Goal: Information Seeking & Learning: Learn about a topic

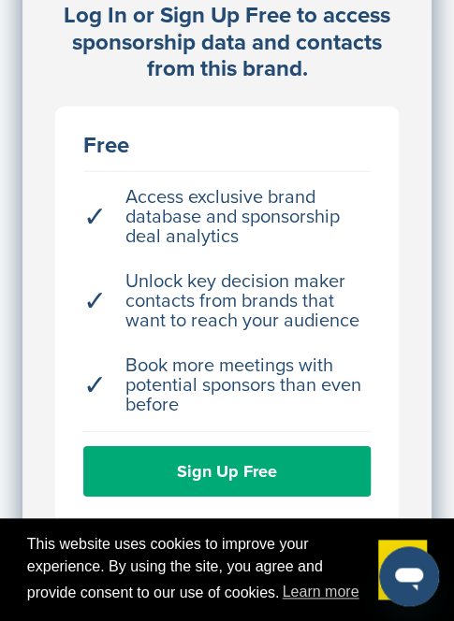
scroll to position [832, 0]
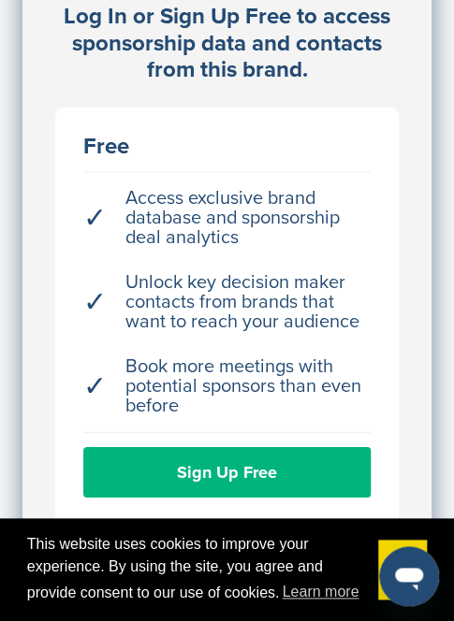
click at [201, 447] on link "Sign Up Free" at bounding box center [226, 472] width 287 height 51
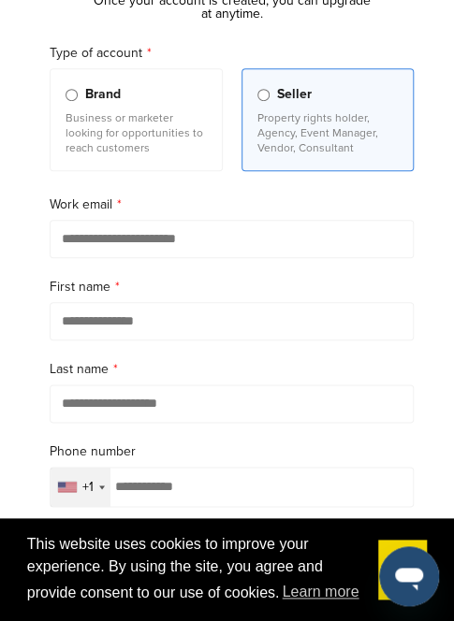
scroll to position [178, 0]
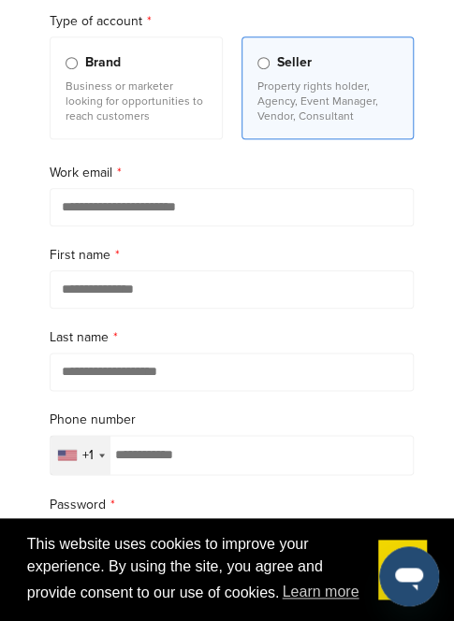
click at [160, 199] on input "email" at bounding box center [232, 207] width 364 height 38
type input "**********"
click at [126, 281] on input "text" at bounding box center [232, 289] width 364 height 38
type input "********"
click at [120, 368] on input "text" at bounding box center [232, 372] width 364 height 38
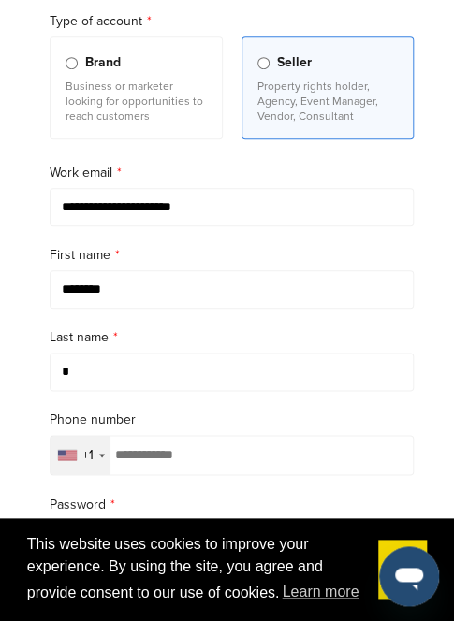
scroll to position [365, 0]
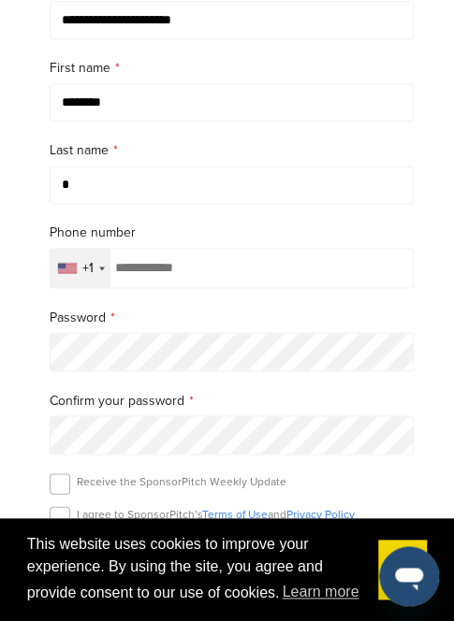
type input "*"
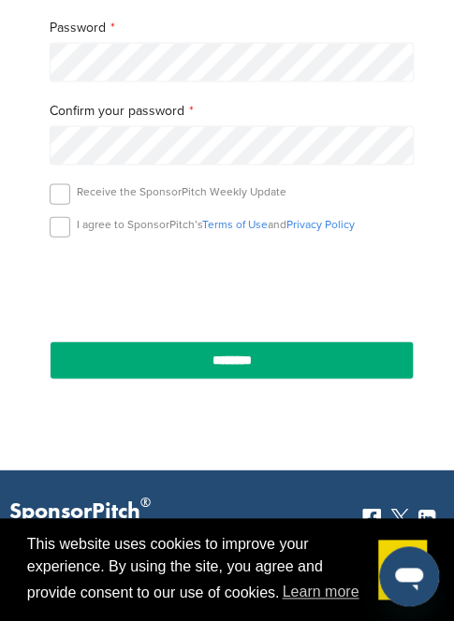
scroll to position [657, 0]
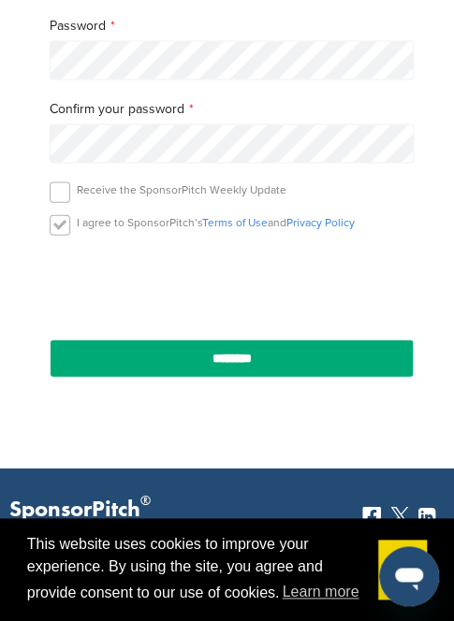
click at [62, 218] on label at bounding box center [60, 224] width 21 height 21
click at [51, 189] on label at bounding box center [60, 191] width 21 height 21
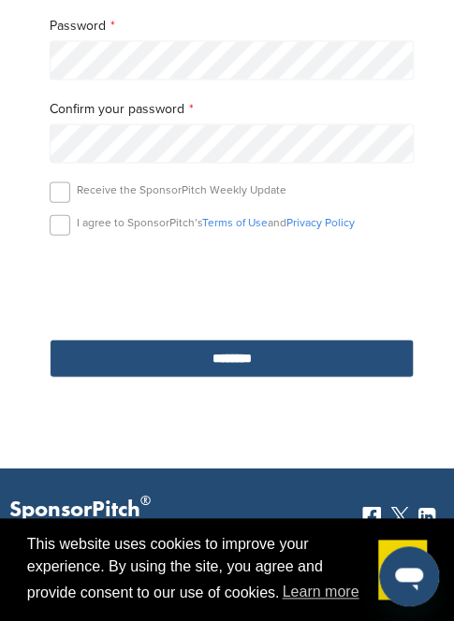
click at [165, 343] on input "********" at bounding box center [232, 358] width 364 height 38
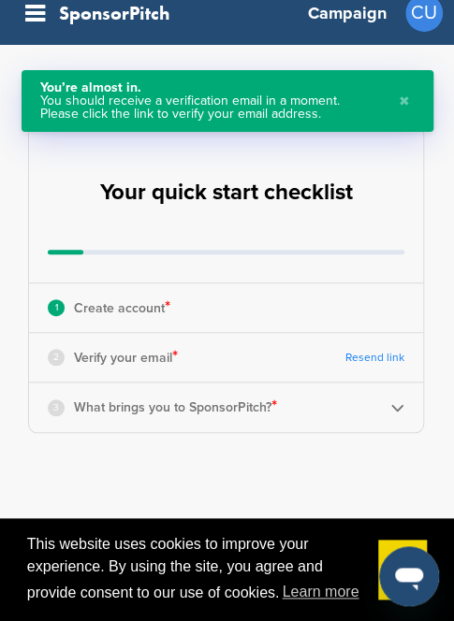
scroll to position [15, 0]
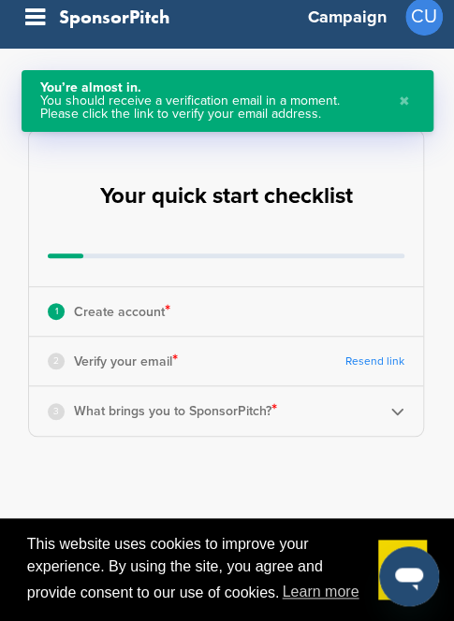
click at [409, 412] on div "3 What brings you to SponsorPitch? *" at bounding box center [226, 410] width 394 height 49
click at [398, 411] on img at bounding box center [397, 411] width 14 height 14
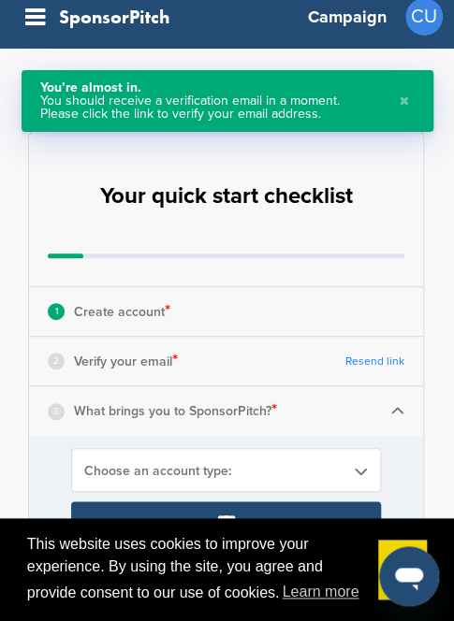
scroll to position [109, 0]
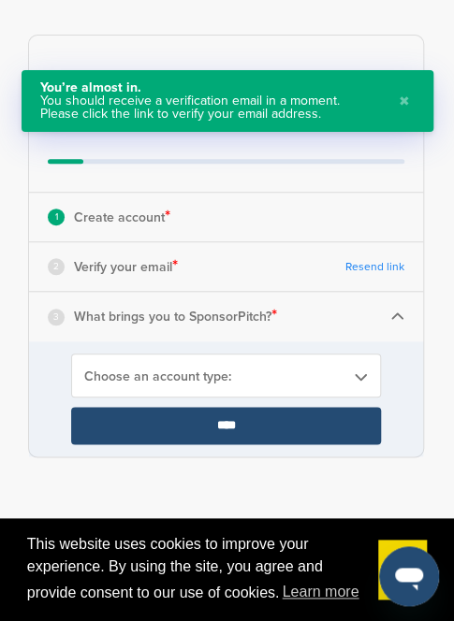
click at [311, 383] on div "Choose an account type:" at bounding box center [226, 376] width 310 height 44
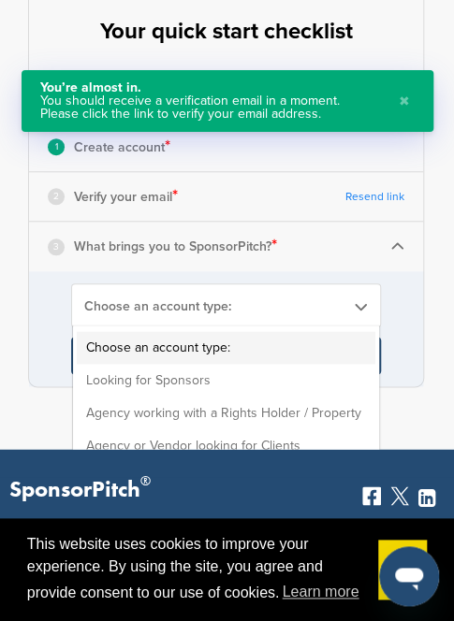
scroll to position [187, 0]
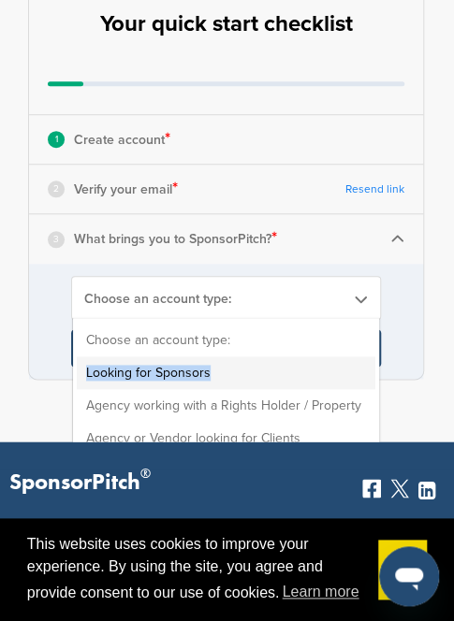
drag, startPoint x: 245, startPoint y: 347, endPoint x: 238, endPoint y: 366, distance: 20.1
click at [238, 366] on ul "Choose an account type: Looking for Sponsors Agency working with a Rights Holde…" at bounding box center [224, 406] width 302 height 164
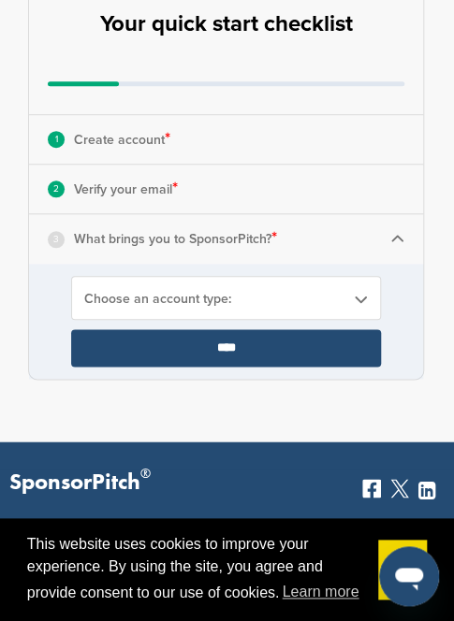
click at [206, 291] on span "Choose an account type:" at bounding box center [213, 299] width 259 height 16
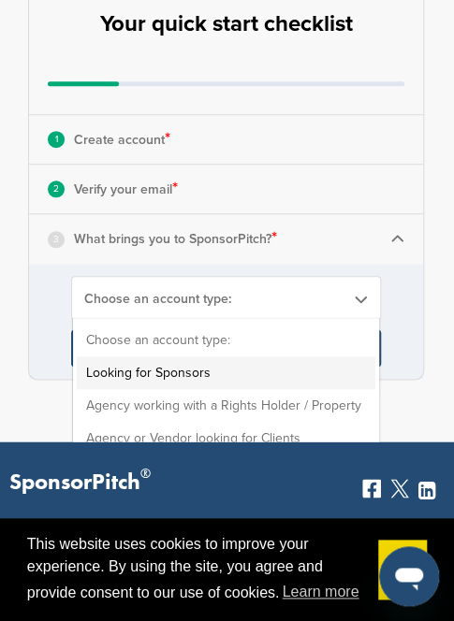
click at [196, 366] on li "Looking for Sponsors" at bounding box center [226, 372] width 298 height 33
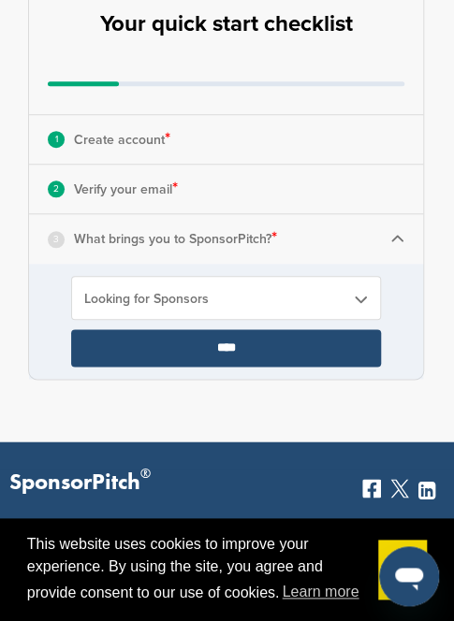
click at [180, 344] on input "****" at bounding box center [226, 347] width 310 height 37
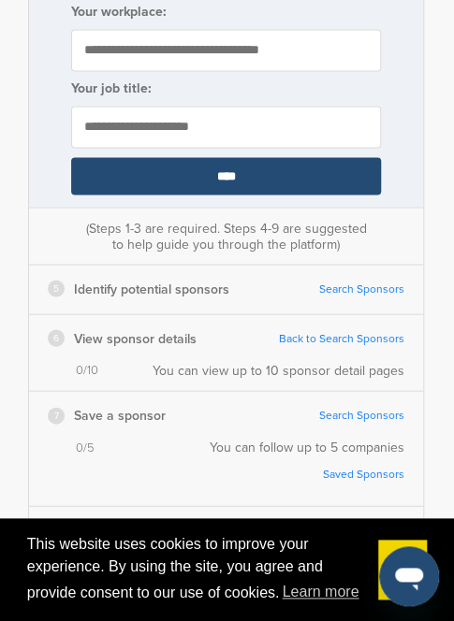
scroll to position [466, 0]
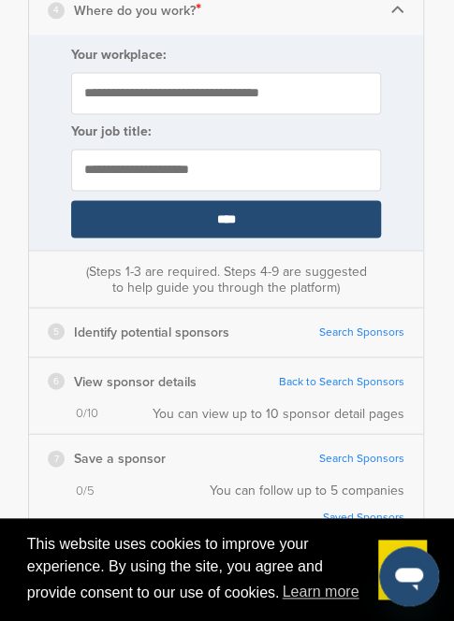
click at [190, 89] on input "Your workplace:" at bounding box center [226, 93] width 310 height 42
type input "*********"
click at [166, 154] on input "text" at bounding box center [226, 170] width 310 height 42
type input "*******"
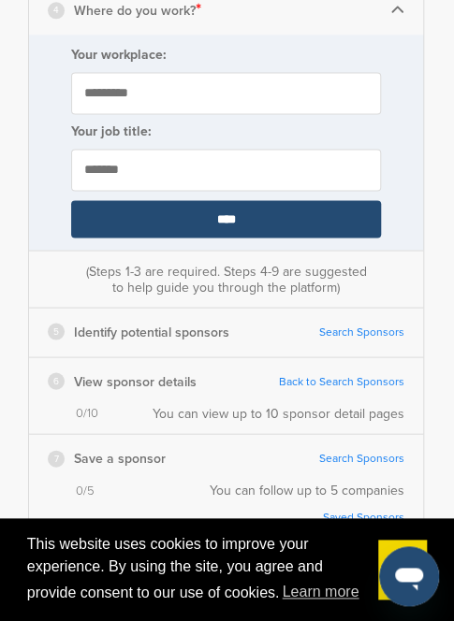
click at [186, 210] on input "****" at bounding box center [226, 218] width 310 height 37
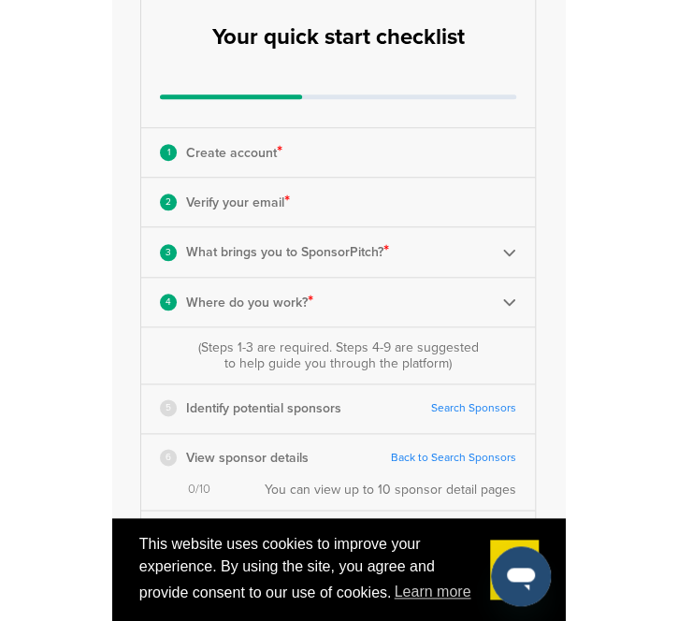
scroll to position [257, 0]
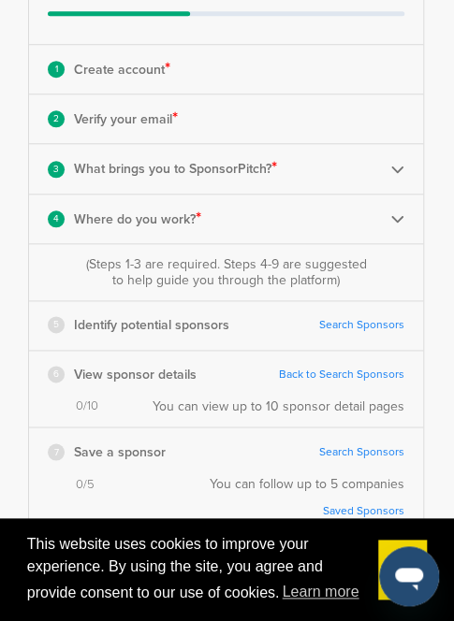
click at [359, 318] on link "Search Sponsors" at bounding box center [361, 325] width 85 height 14
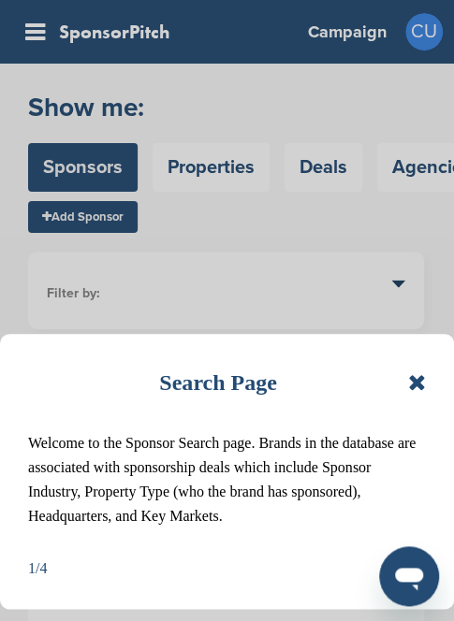
click at [419, 378] on icon at bounding box center [417, 382] width 18 height 22
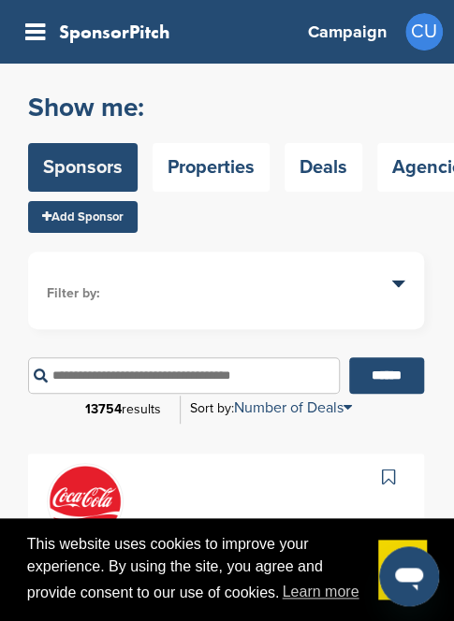
scroll to position [66, 0]
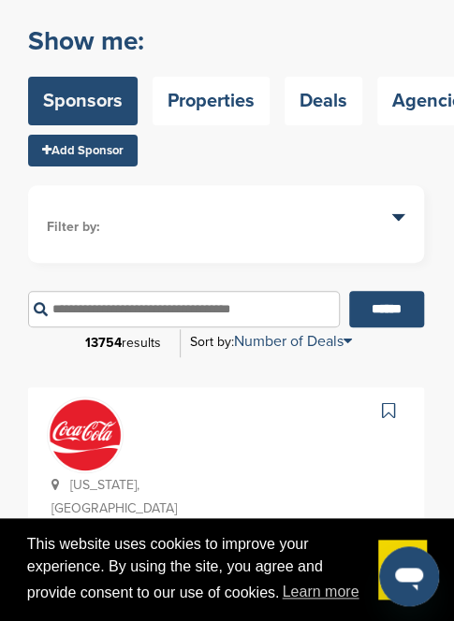
click at [145, 215] on ul "Filter by: Sponsor industry Sponsor Industry × Apparel, Clothing, & Fashion Acc…" at bounding box center [226, 224] width 358 height 40
click at [92, 311] on input "text" at bounding box center [183, 309] width 311 height 36
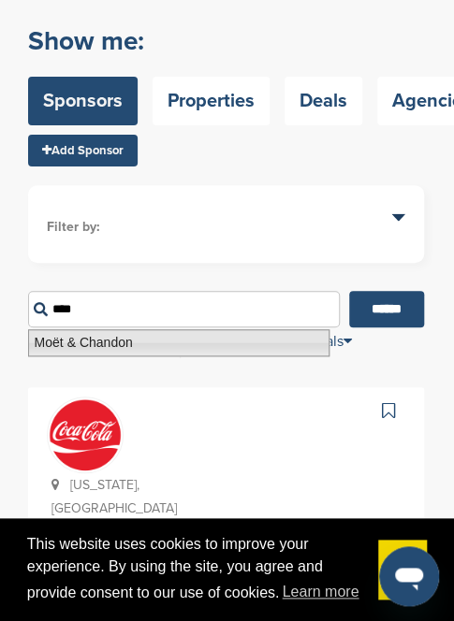
click at [80, 340] on li "Moët & Chandon" at bounding box center [178, 342] width 301 height 27
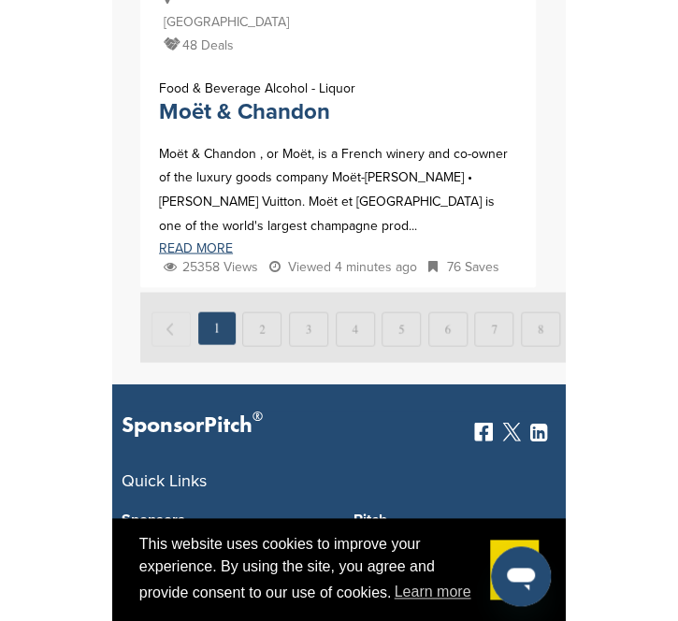
scroll to position [554, 0]
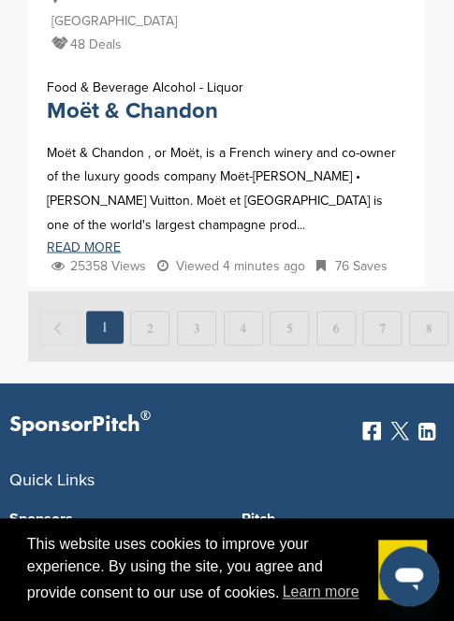
click at [93, 213] on div "Moët & Chandon , or Moët, is a French winery and co-owner of the luxury goods c…" at bounding box center [226, 188] width 358 height 131
click at [92, 240] on link "READ MORE" at bounding box center [226, 246] width 358 height 13
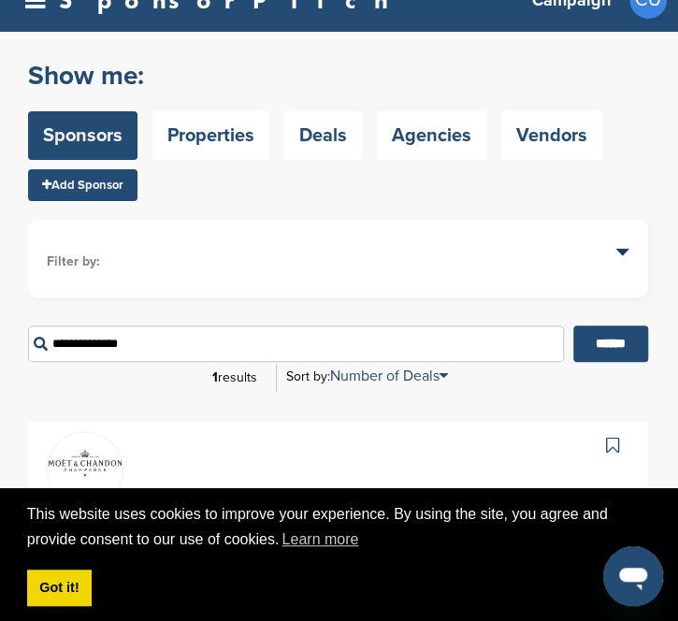
scroll to position [0, 0]
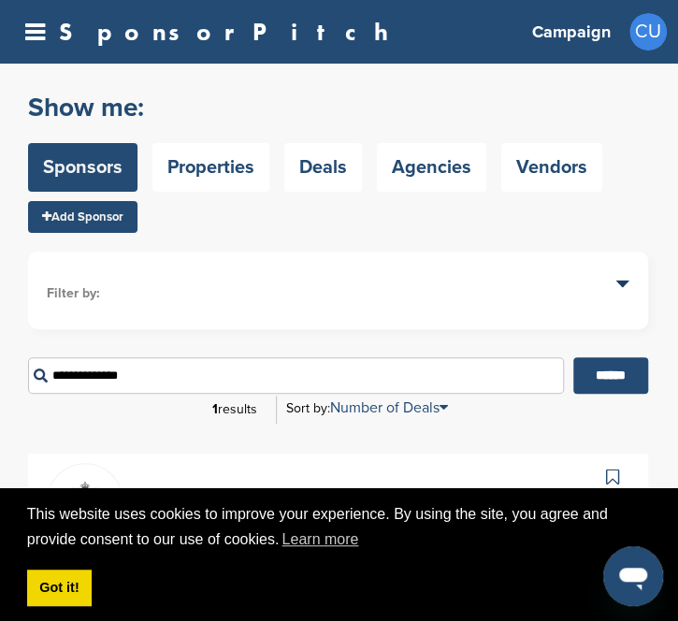
drag, startPoint x: 158, startPoint y: 373, endPoint x: -1, endPoint y: 362, distance: 159.4
click at [0, 362] on html "This website uses cookies to improve your experience. By using the site, you ag…" at bounding box center [339, 310] width 678 height 621
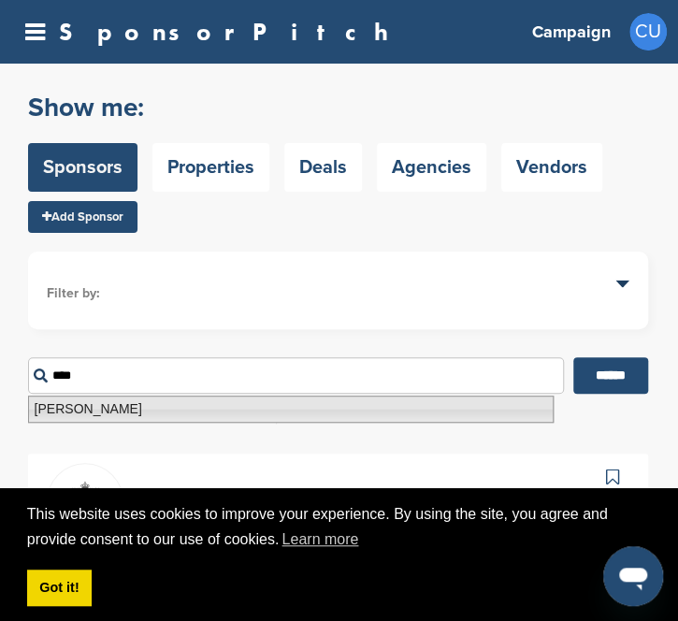
click at [193, 407] on li "Hennessy" at bounding box center [291, 409] width 526 height 27
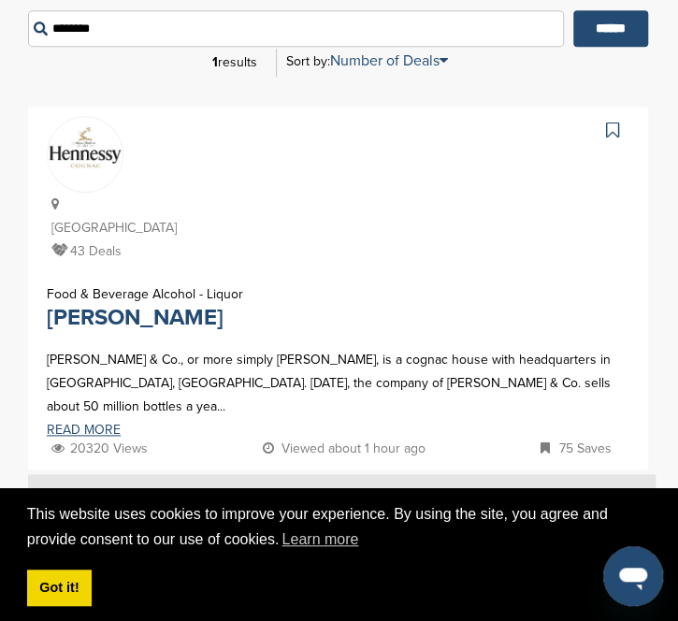
scroll to position [385, 0]
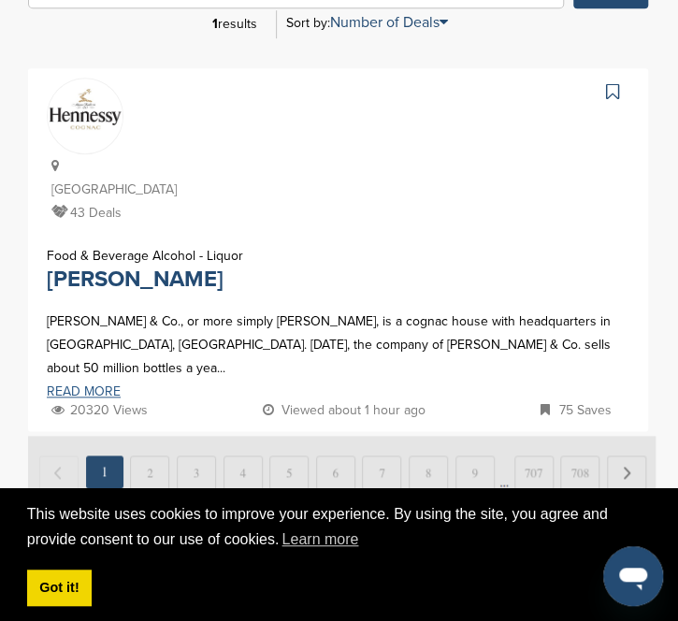
click at [105, 385] on link "READ MORE" at bounding box center [338, 391] width 583 height 13
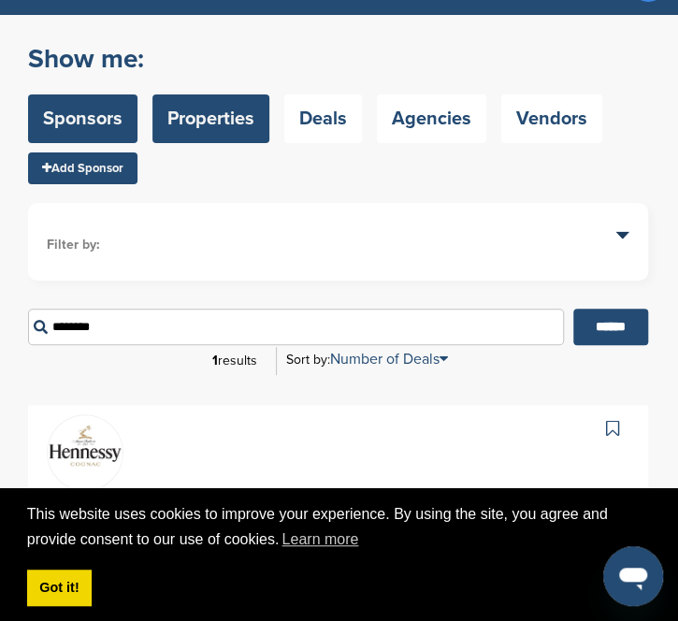
scroll to position [32, 0]
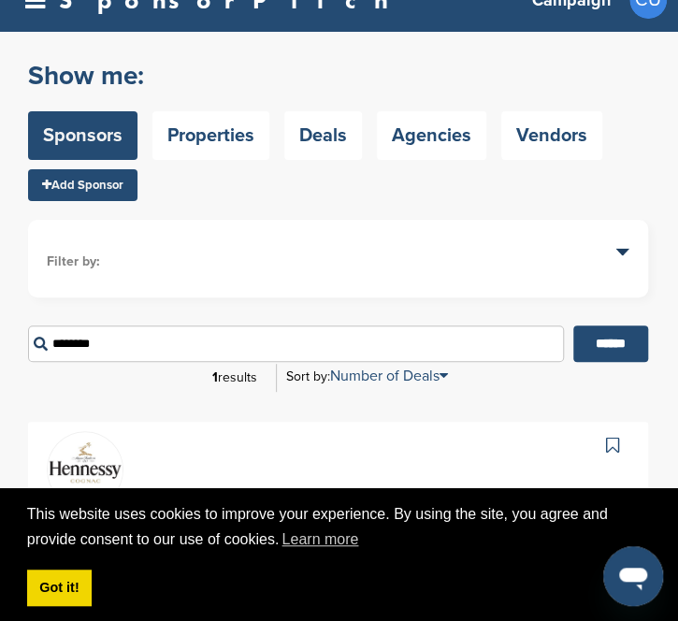
click at [223, 339] on input "********" at bounding box center [296, 343] width 536 height 36
drag, startPoint x: 223, startPoint y: 339, endPoint x: 26, endPoint y: 332, distance: 196.5
click at [26, 332] on div "Search Page Welcome to the Sponsor Search page. Brands in the database are asso…" at bounding box center [339, 447] width 678 height 831
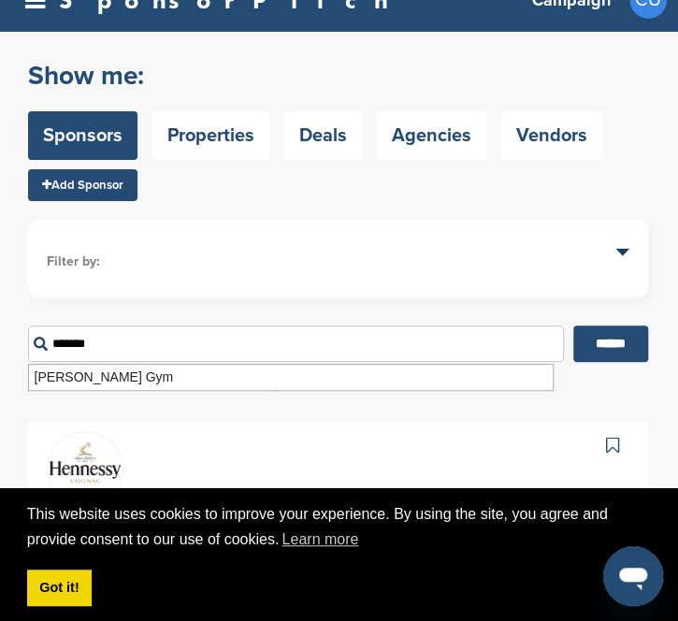
click at [453, 325] on input "******" at bounding box center [610, 343] width 75 height 36
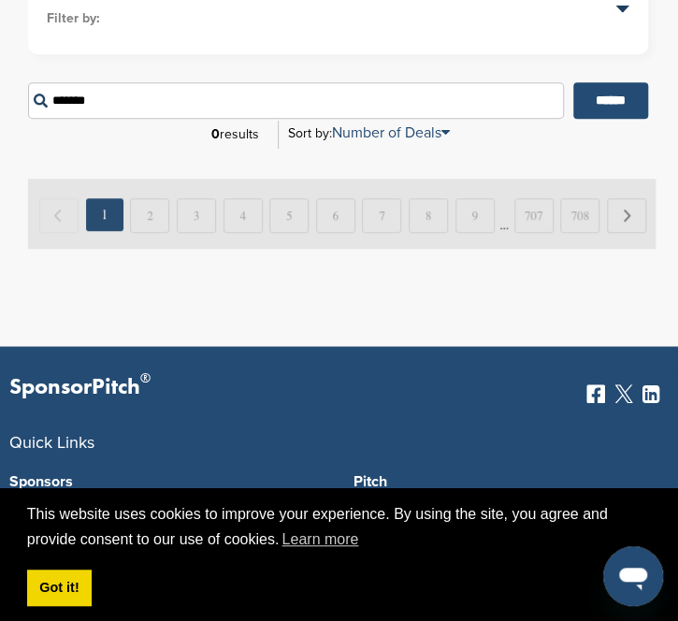
scroll to position [282, 0]
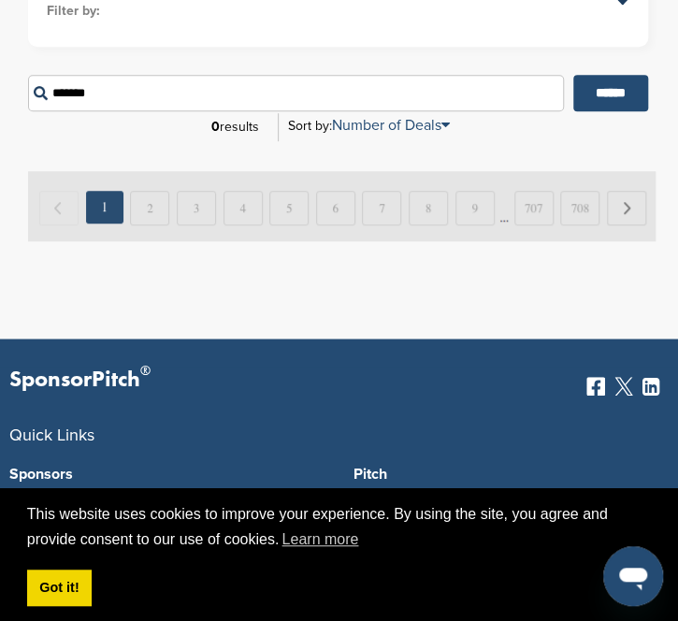
click at [181, 272] on div "Search Page Welcome to the Sponsor Search page. Brands in the database are asso…" at bounding box center [339, 59] width 678 height 557
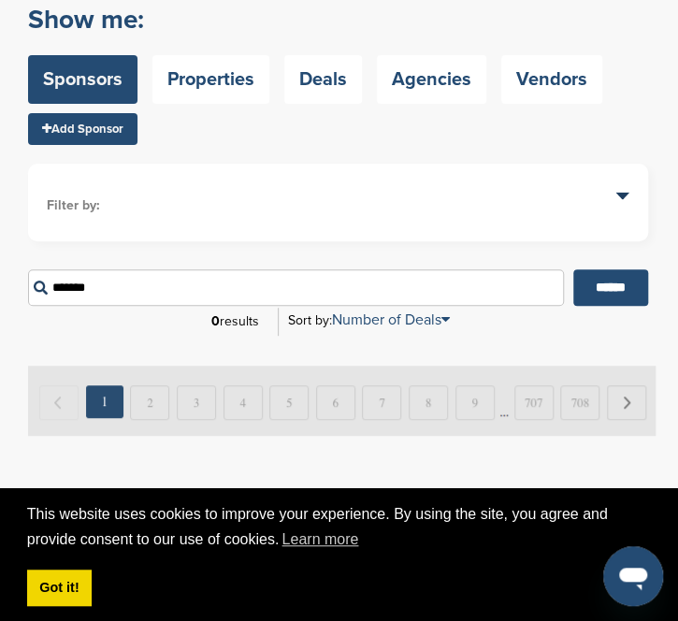
scroll to position [90, 0]
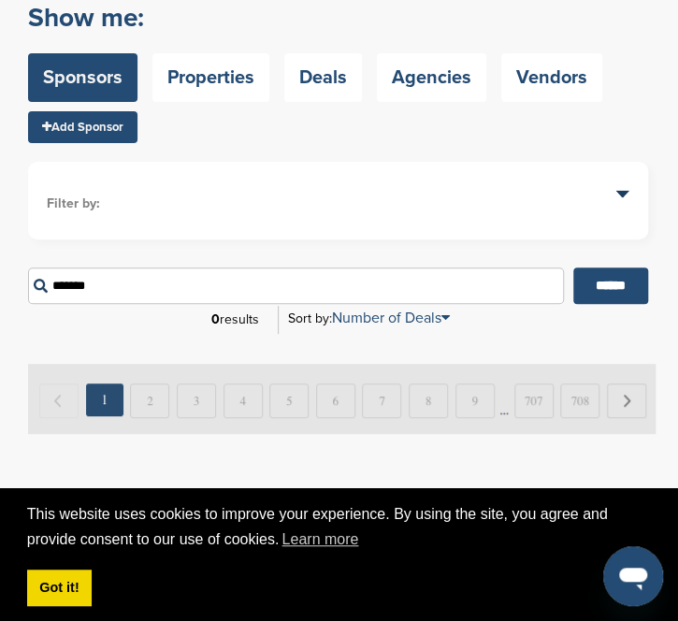
drag, startPoint x: 115, startPoint y: 278, endPoint x: 47, endPoint y: 280, distance: 68.3
click at [47, 280] on input "*******" at bounding box center [296, 285] width 536 height 36
drag, startPoint x: 112, startPoint y: 292, endPoint x: 15, endPoint y: 268, distance: 100.0
click at [15, 268] on div "Search Page Welcome to the Sponsor Search page. Brands in the database are asso…" at bounding box center [339, 205] width 678 height 463
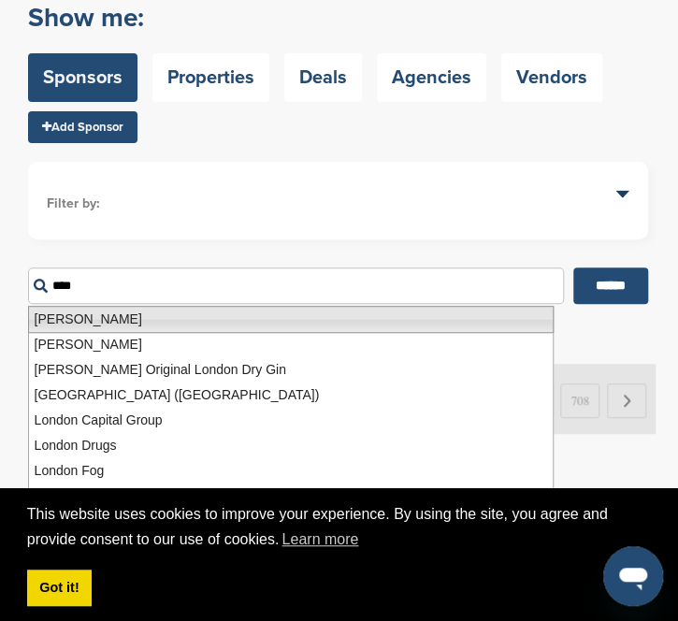
click at [78, 316] on li "Don Julio Tequila" at bounding box center [291, 319] width 526 height 27
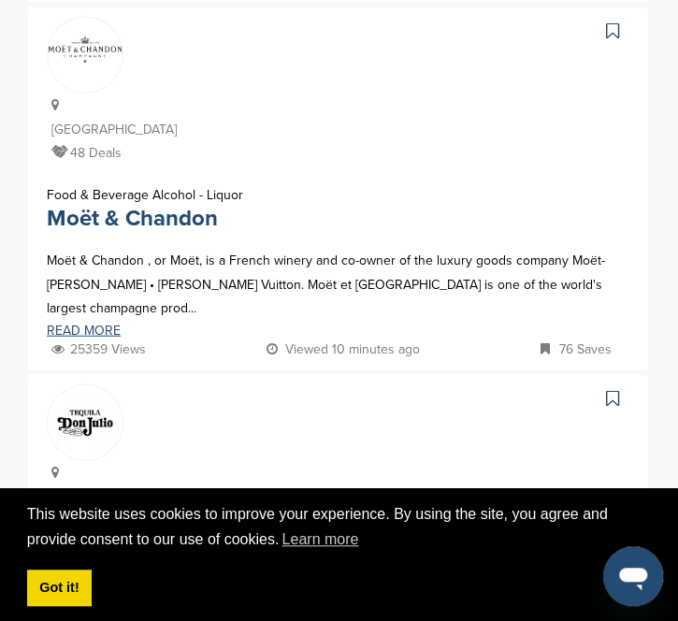
scroll to position [1430, 0]
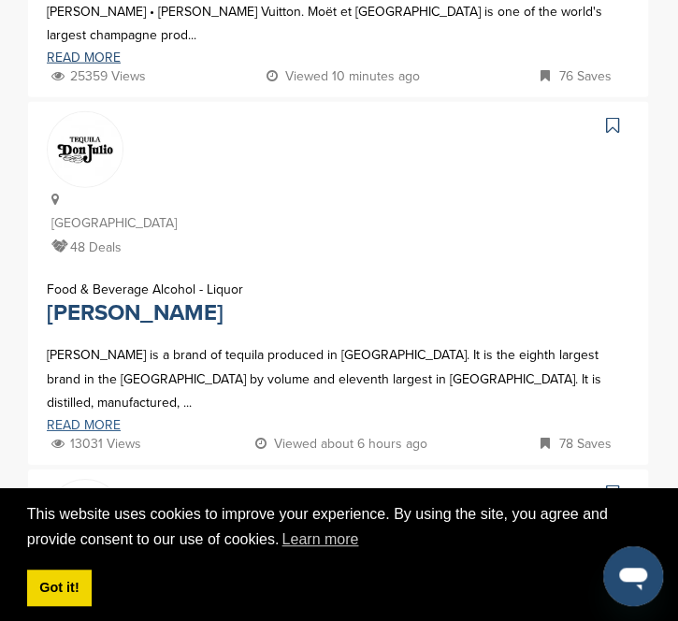
click at [95, 419] on link "READ MORE" at bounding box center [338, 425] width 583 height 13
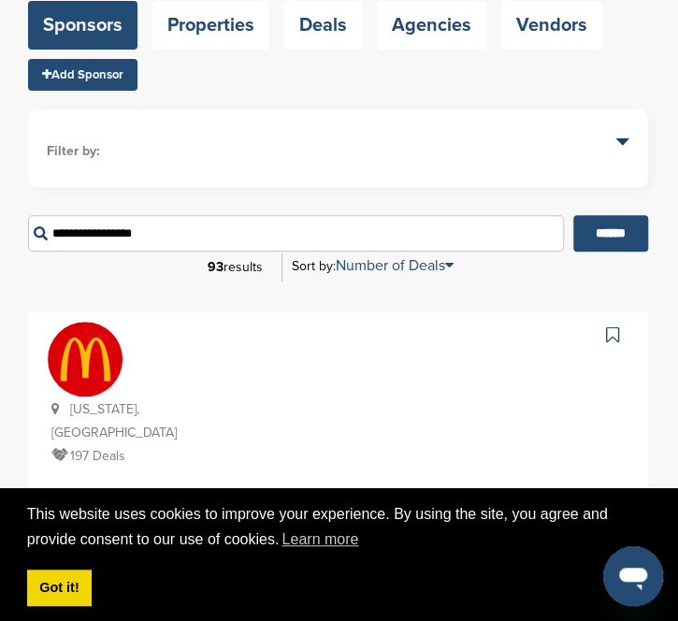
scroll to position [0, 0]
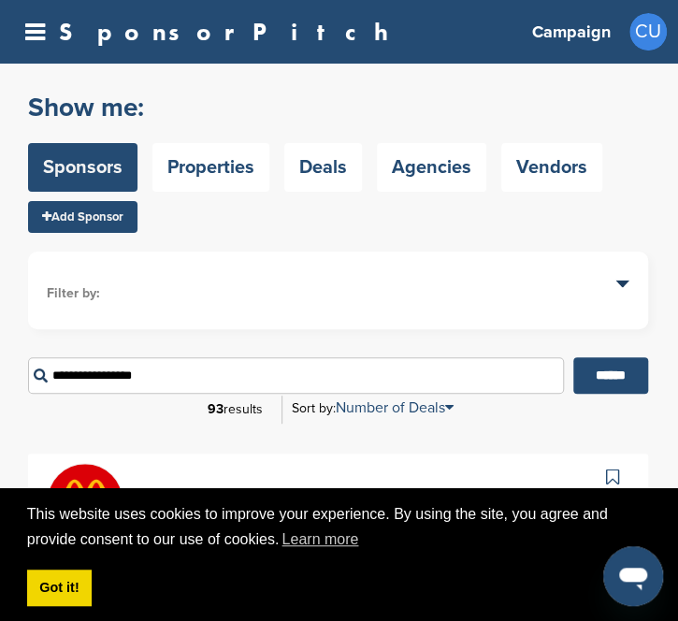
click at [144, 295] on li "Filter by:" at bounding box center [338, 293] width 583 height 21
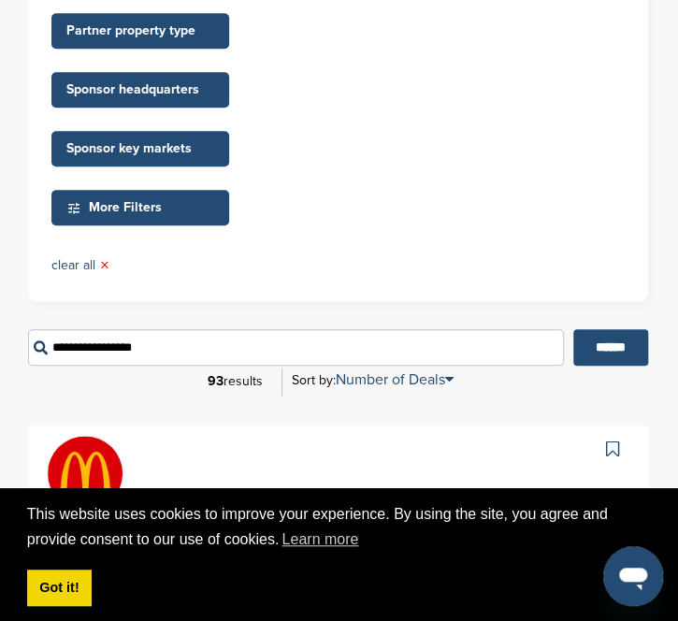
scroll to position [374, 0]
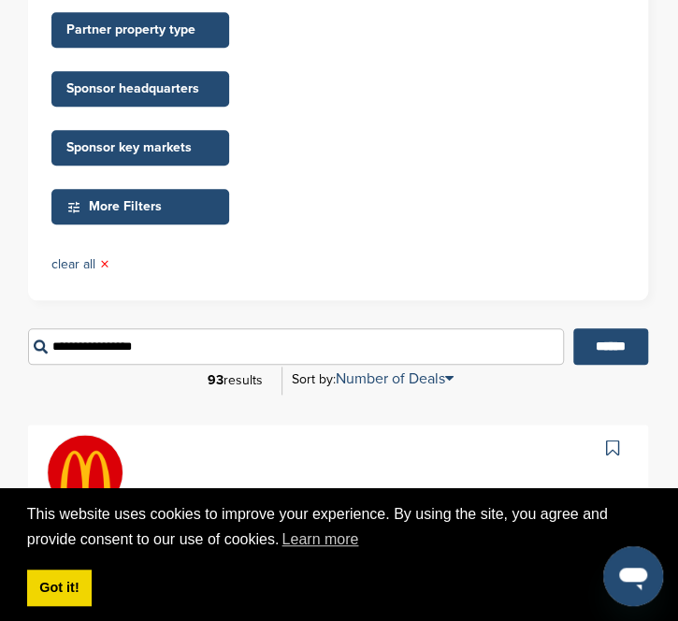
drag, startPoint x: 160, startPoint y: 344, endPoint x: 58, endPoint y: 345, distance: 102.0
click at [58, 345] on input "**********" at bounding box center [296, 346] width 536 height 36
type input "*"
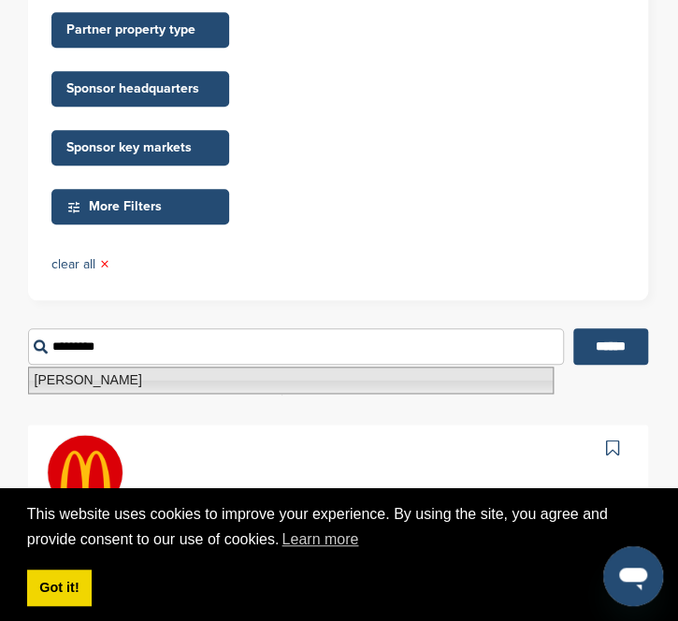
click at [65, 377] on li "Vita Coco" at bounding box center [291, 380] width 526 height 27
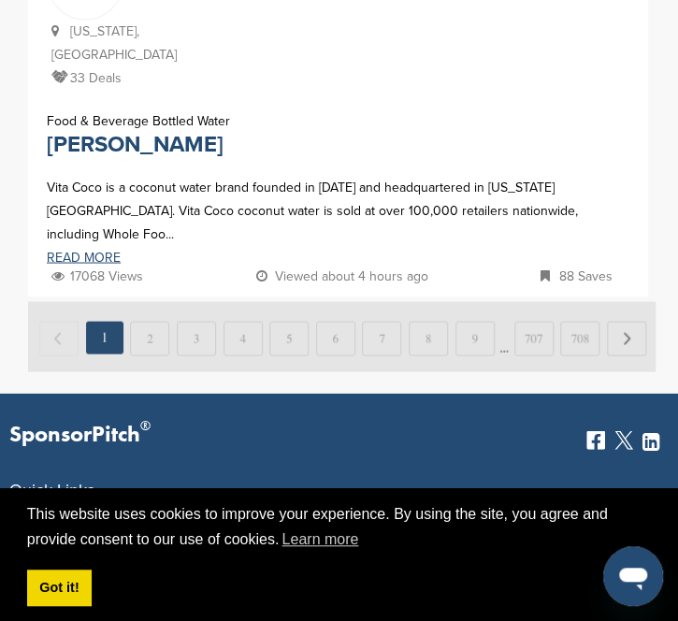
scroll to position [866, 0]
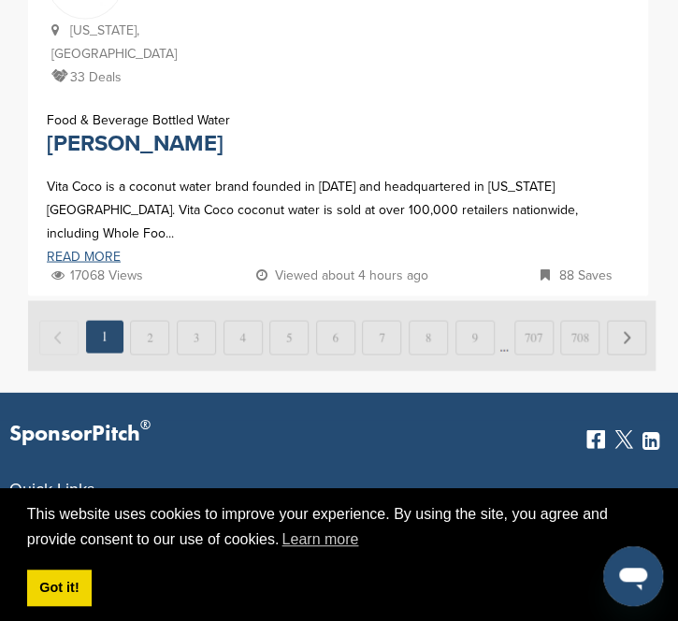
click at [89, 250] on link "READ MORE" at bounding box center [338, 256] width 583 height 13
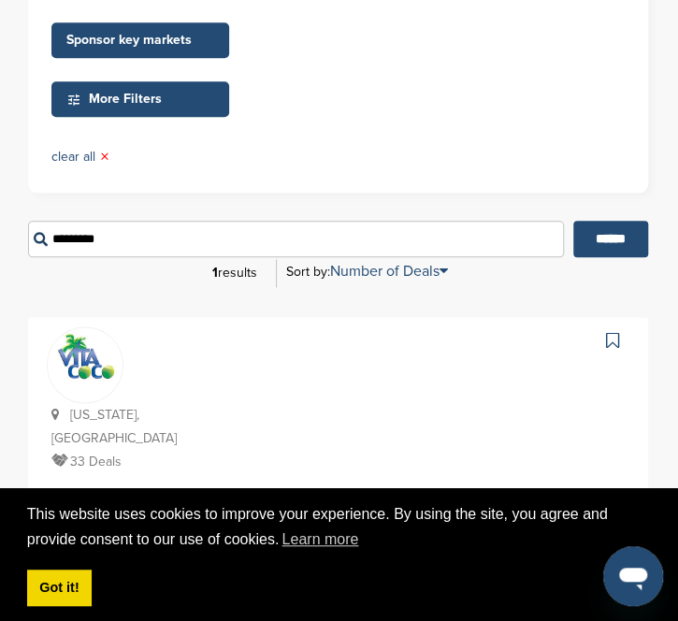
scroll to position [489, 0]
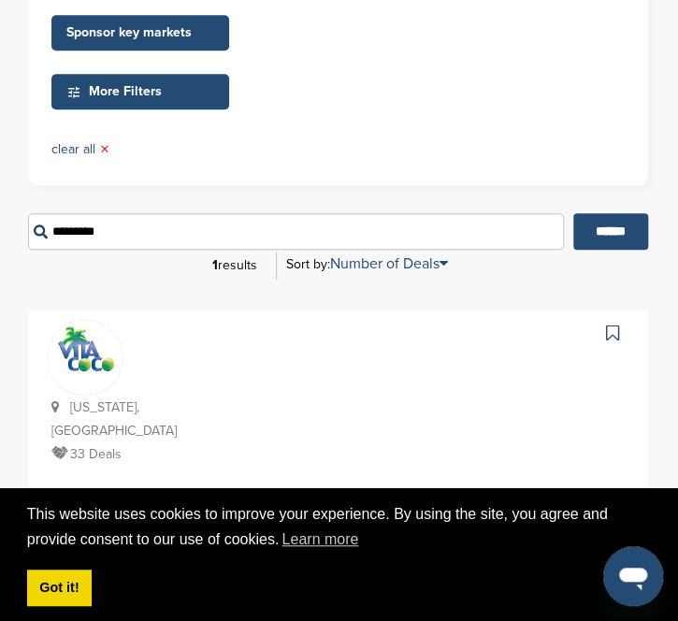
drag, startPoint x: 150, startPoint y: 219, endPoint x: 43, endPoint y: 213, distance: 106.8
click at [43, 213] on input "*********" at bounding box center [296, 231] width 536 height 36
click at [453, 213] on input "******" at bounding box center [610, 231] width 75 height 36
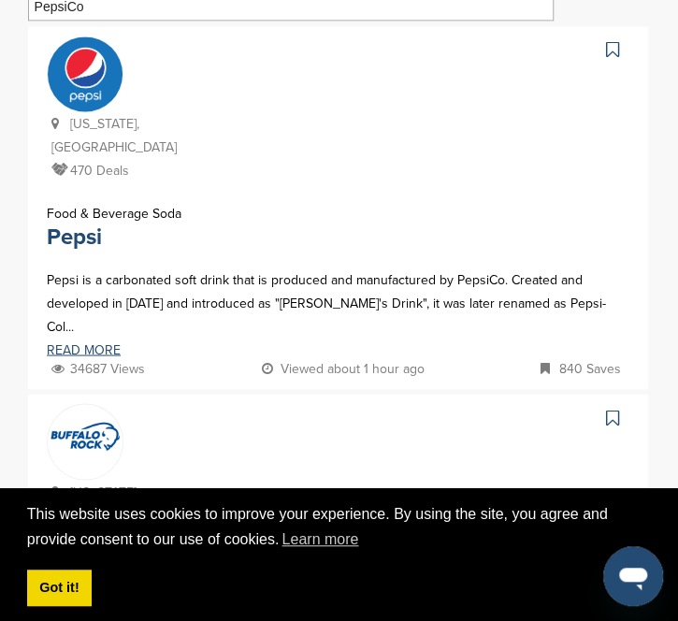
scroll to position [775, 0]
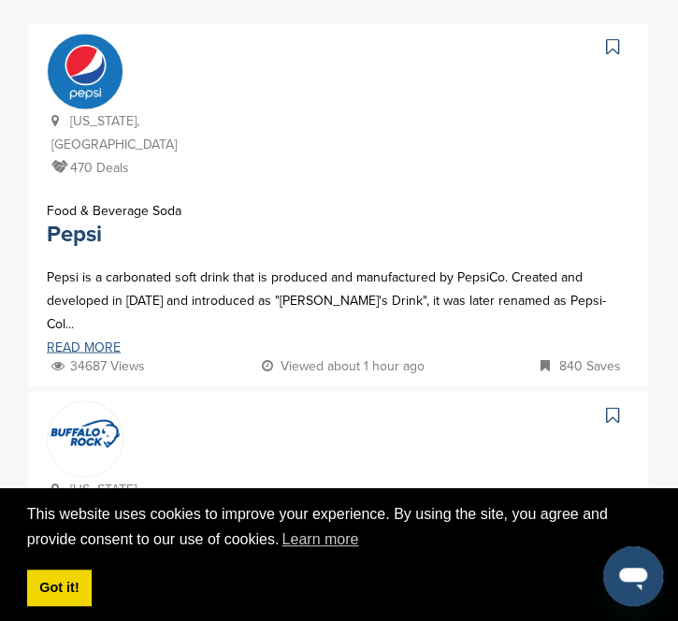
click at [105, 340] on link "READ MORE" at bounding box center [338, 346] width 583 height 13
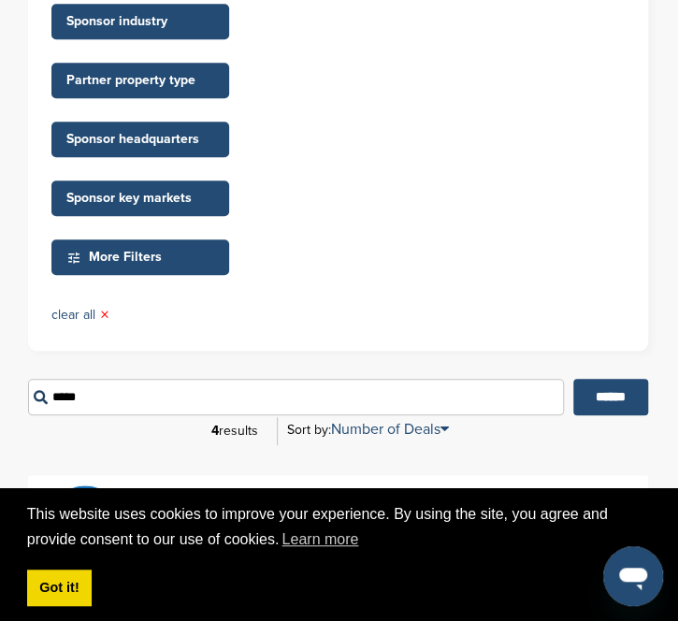
scroll to position [319, 0]
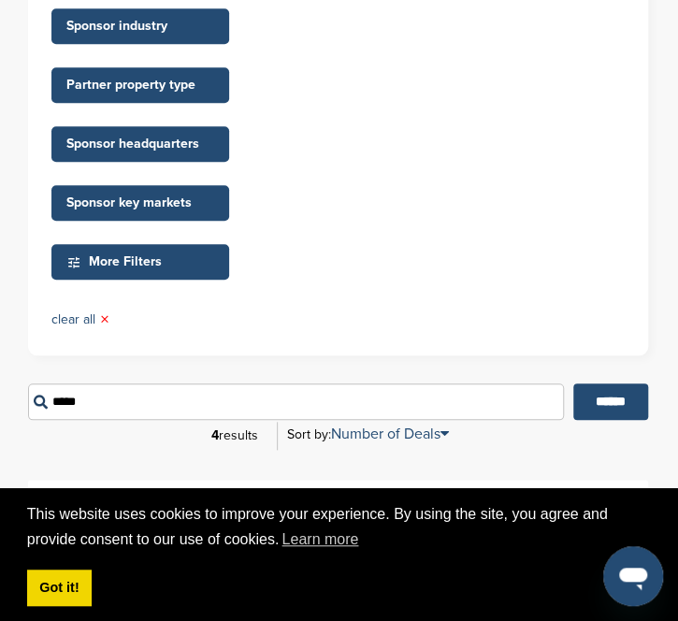
drag, startPoint x: 129, startPoint y: 399, endPoint x: -2, endPoint y: 392, distance: 131.2
click at [453, 383] on input "******" at bounding box center [610, 401] width 75 height 36
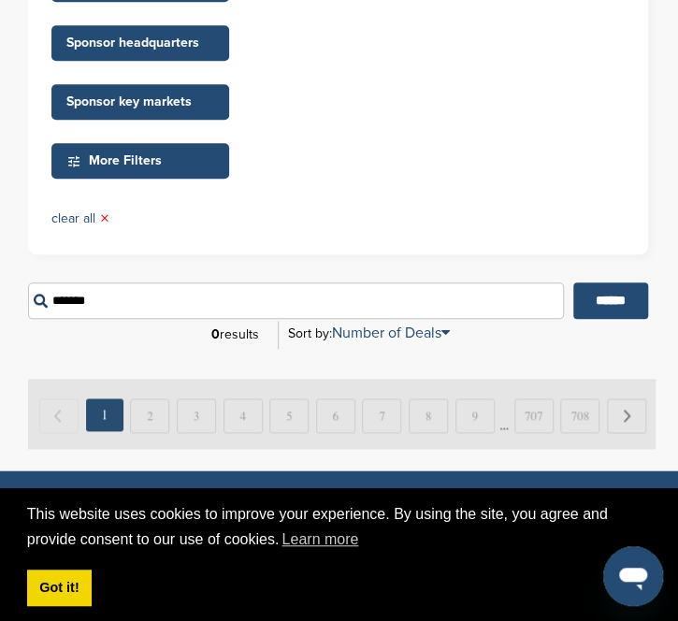
scroll to position [419, 0]
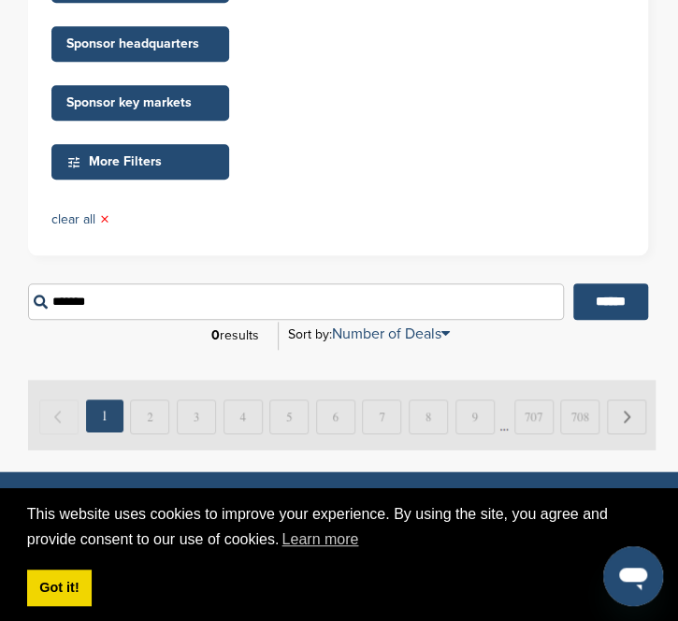
click at [109, 300] on input "*******" at bounding box center [296, 301] width 536 height 36
click at [453, 283] on input "******" at bounding box center [610, 301] width 75 height 36
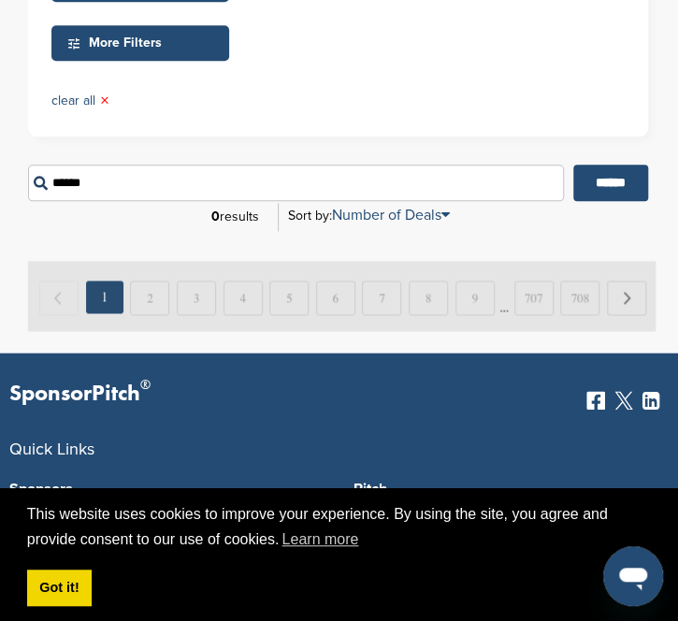
scroll to position [540, 0]
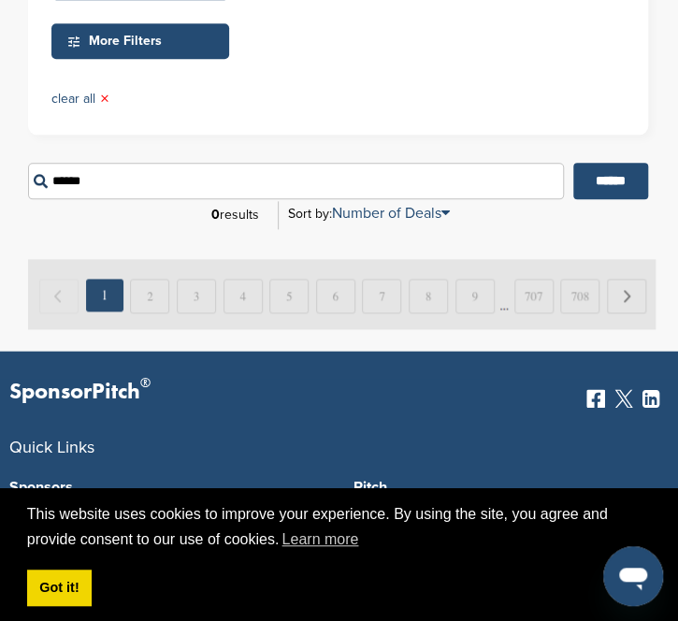
click at [106, 192] on input "******" at bounding box center [296, 181] width 536 height 36
click at [453, 163] on input "******" at bounding box center [610, 181] width 75 height 36
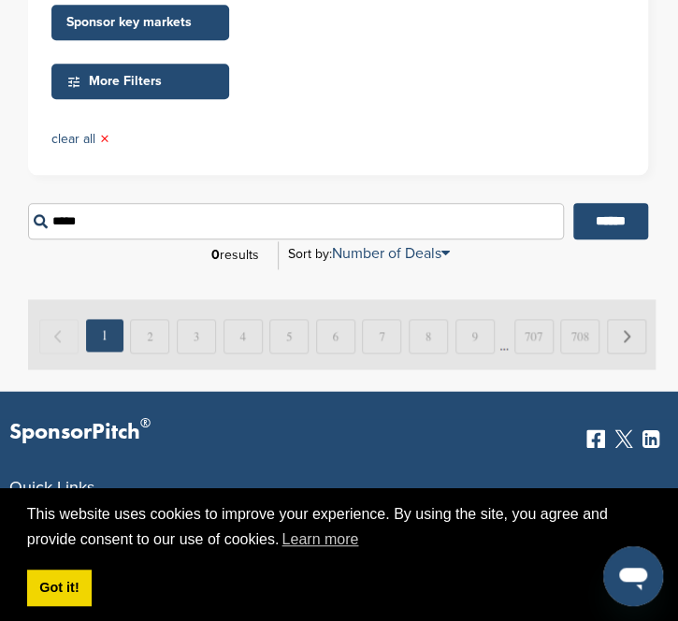
scroll to position [470, 0]
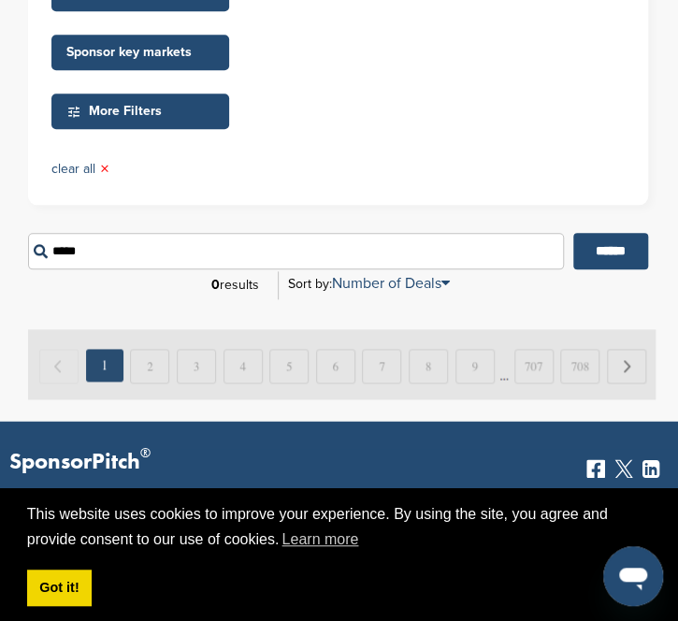
drag, startPoint x: 150, startPoint y: 252, endPoint x: 53, endPoint y: 252, distance: 96.3
click at [53, 252] on input "*****" at bounding box center [296, 251] width 536 height 36
paste input "*****"
click at [57, 253] on input "**********" at bounding box center [296, 251] width 536 height 36
click at [453, 235] on input "******" at bounding box center [610, 251] width 75 height 36
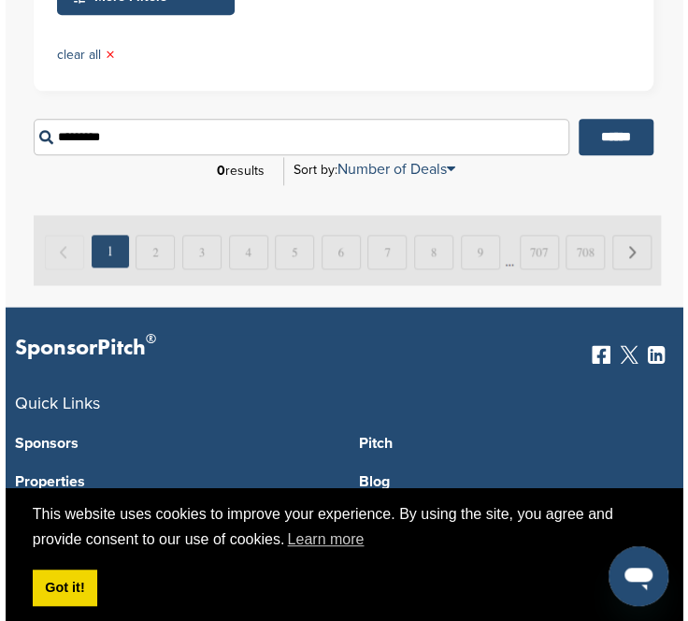
scroll to position [592, 0]
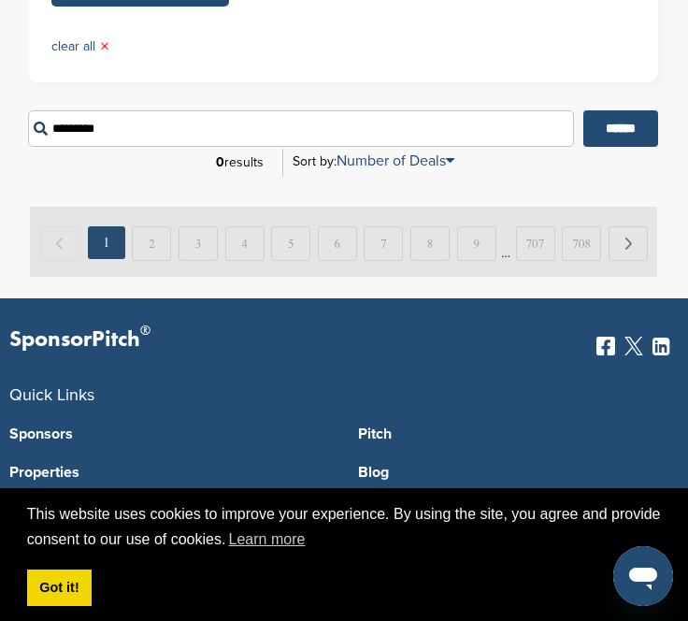
drag, startPoint x: 159, startPoint y: 126, endPoint x: 29, endPoint y: 123, distance: 130.1
click at [29, 123] on input "*********" at bounding box center [301, 128] width 546 height 36
click at [29, 123] on input "*" at bounding box center [301, 128] width 546 height 36
click at [453, 110] on input "******" at bounding box center [621, 128] width 75 height 36
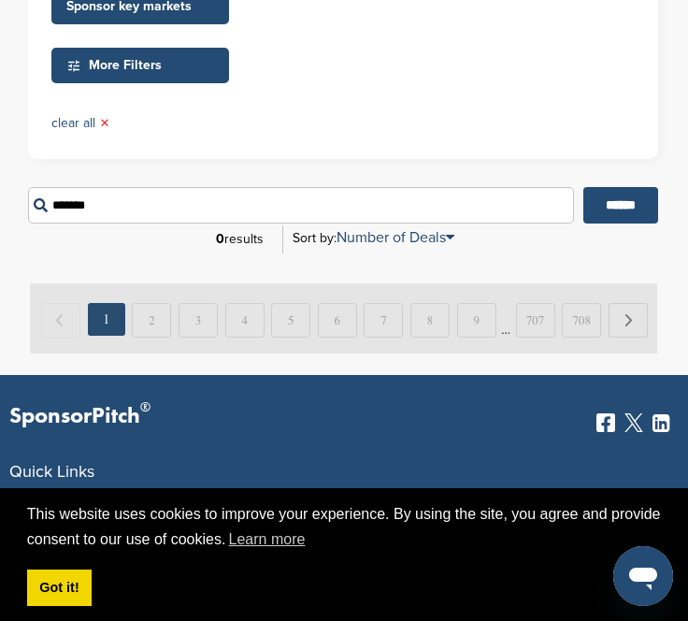
scroll to position [516, 0]
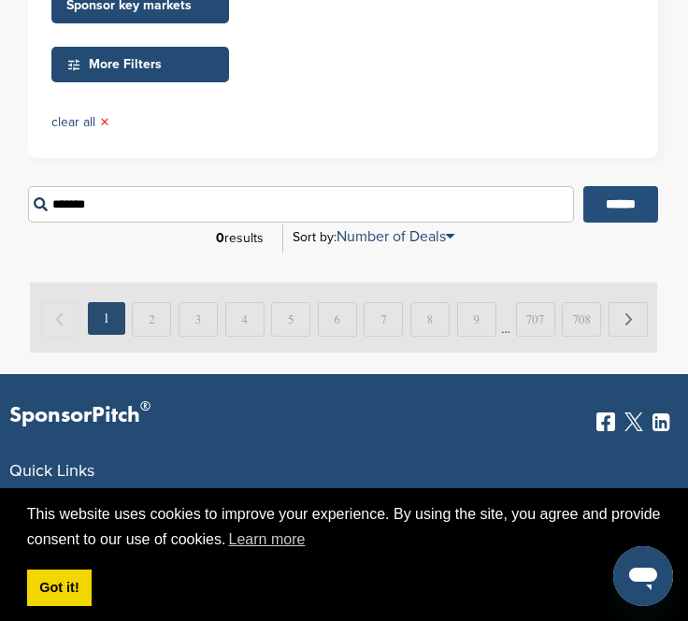
click at [453, 201] on input "******" at bounding box center [621, 204] width 75 height 36
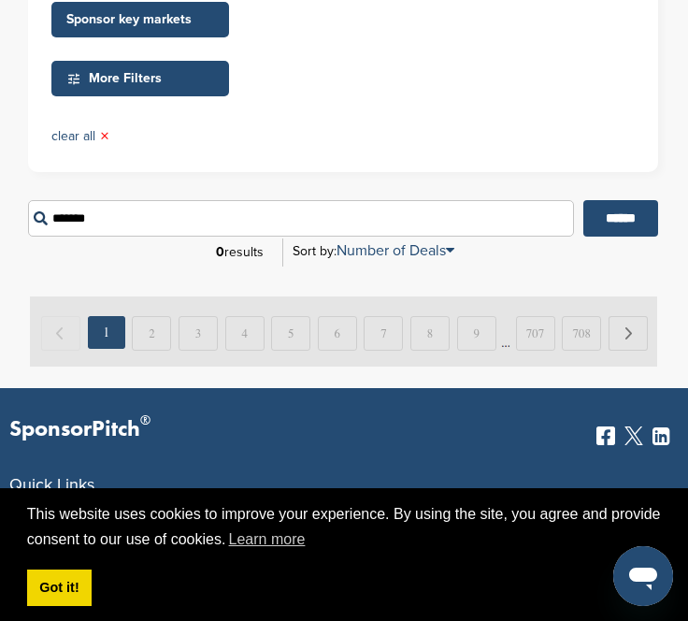
scroll to position [501, 0]
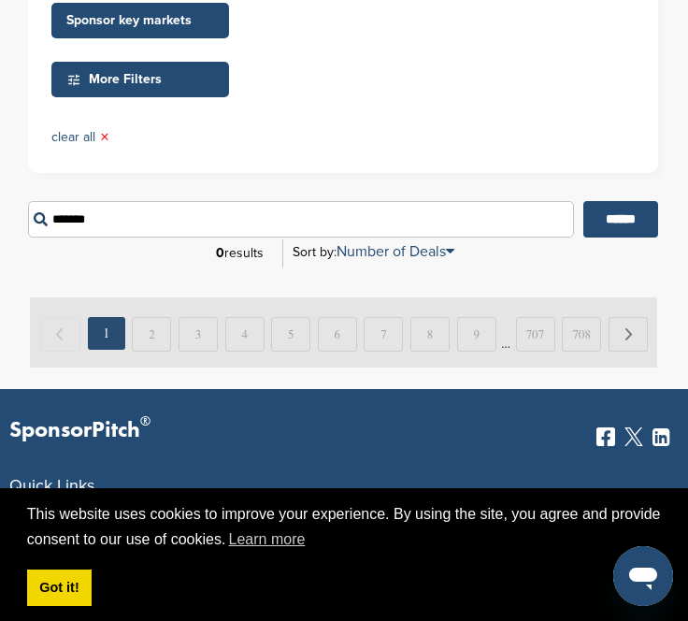
drag, startPoint x: 152, startPoint y: 216, endPoint x: 15, endPoint y: 222, distance: 137.6
click at [453, 201] on input "******" at bounding box center [621, 219] width 75 height 36
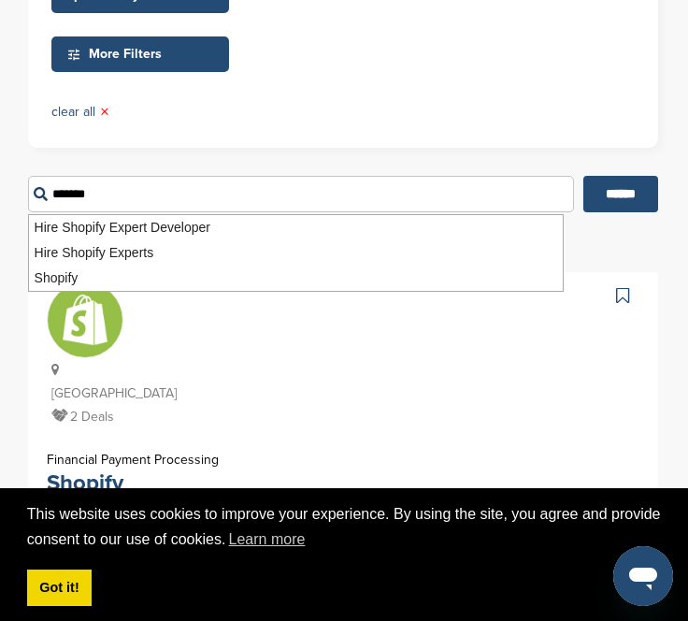
scroll to position [526, 0]
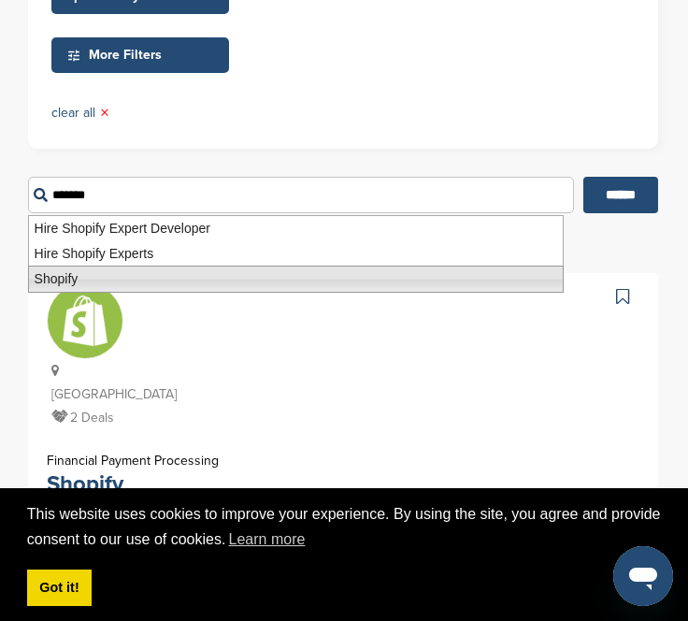
click at [107, 287] on li "Shopify" at bounding box center [296, 279] width 536 height 27
type input "*******"
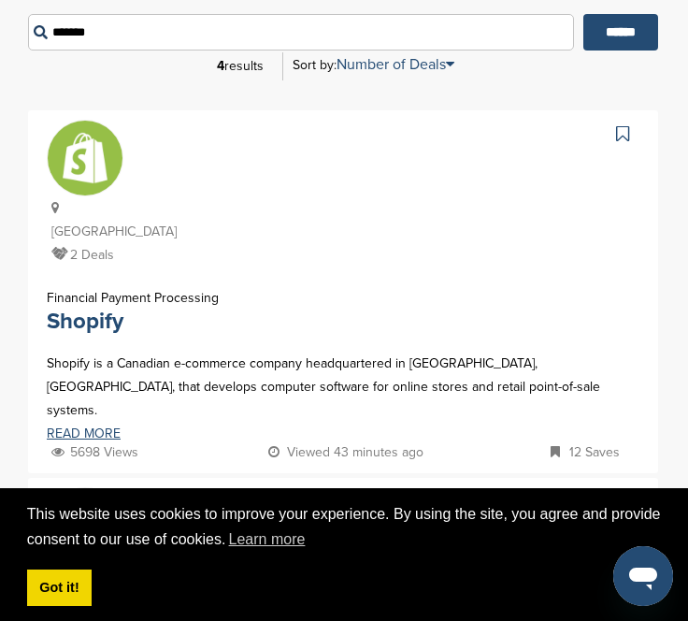
scroll to position [689, 0]
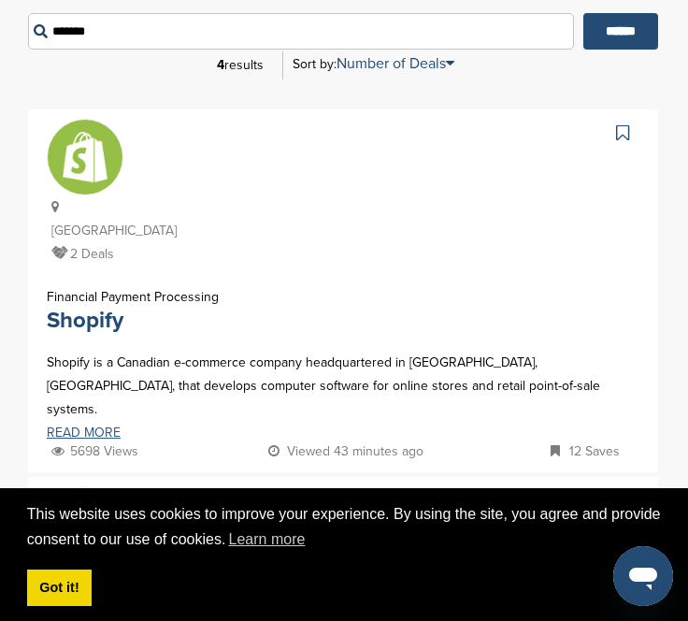
click at [94, 426] on link "READ MORE" at bounding box center [343, 432] width 593 height 13
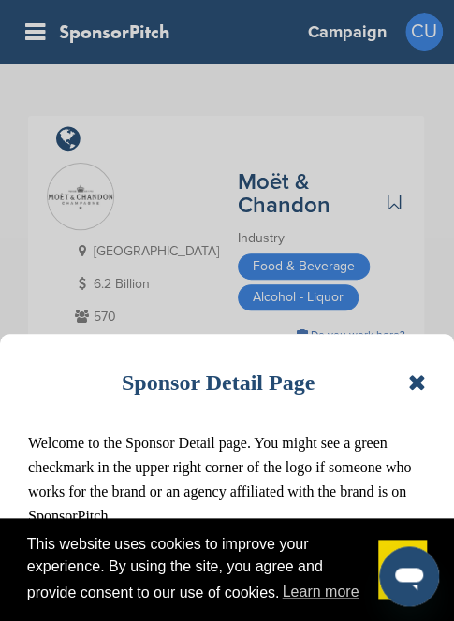
click at [421, 381] on icon at bounding box center [417, 382] width 18 height 22
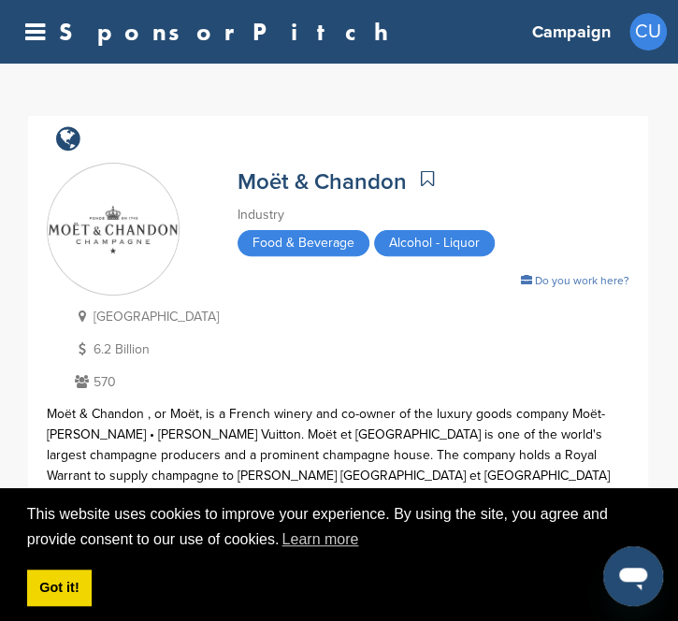
drag, startPoint x: 634, startPoint y: 583, endPoint x: 629, endPoint y: 465, distance: 118.0
click at [453, 546] on html at bounding box center [633, 576] width 60 height 60
drag, startPoint x: 639, startPoint y: 564, endPoint x: 678, endPoint y: 420, distance: 149.3
click at [453, 546] on html at bounding box center [633, 576] width 60 height 60
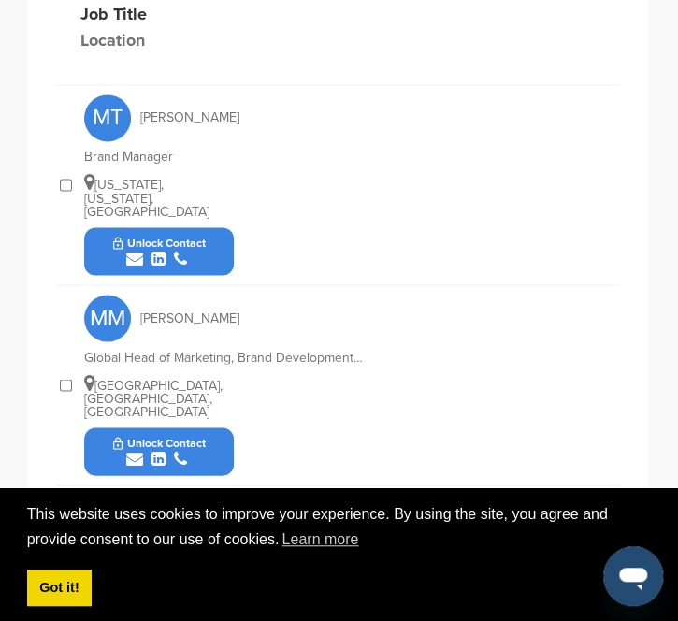
scroll to position [829, 0]
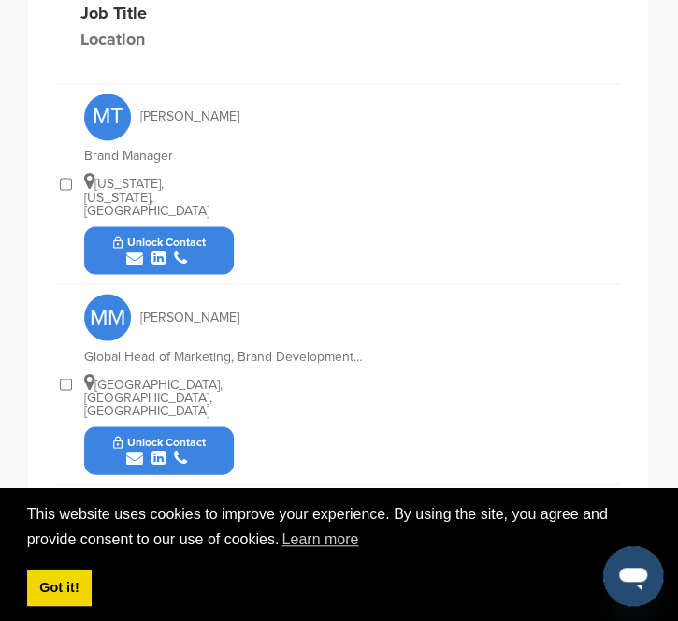
click at [203, 235] on span "Unlock Contact" at bounding box center [159, 241] width 93 height 13
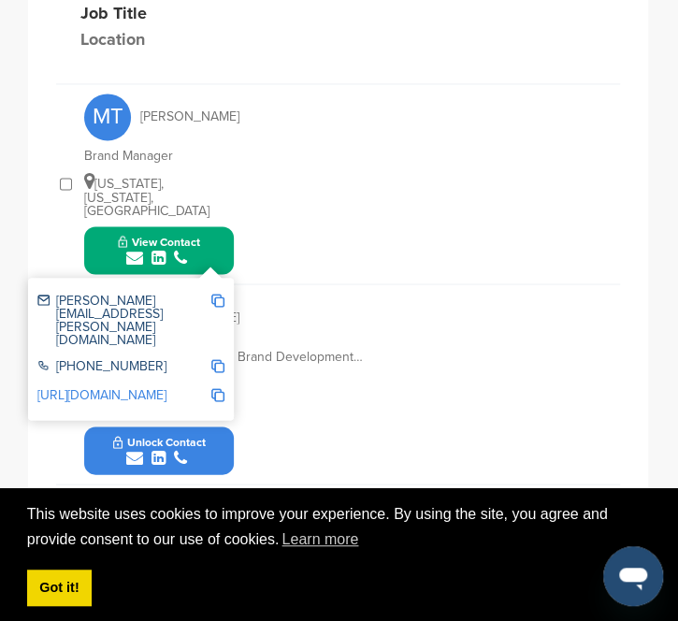
click at [214, 294] on img at bounding box center [217, 300] width 13 height 13
click at [356, 386] on div "MM Marek Mulenko Global Head of Marketing, Brand Development & Innovation Paris…" at bounding box center [352, 383] width 536 height 199
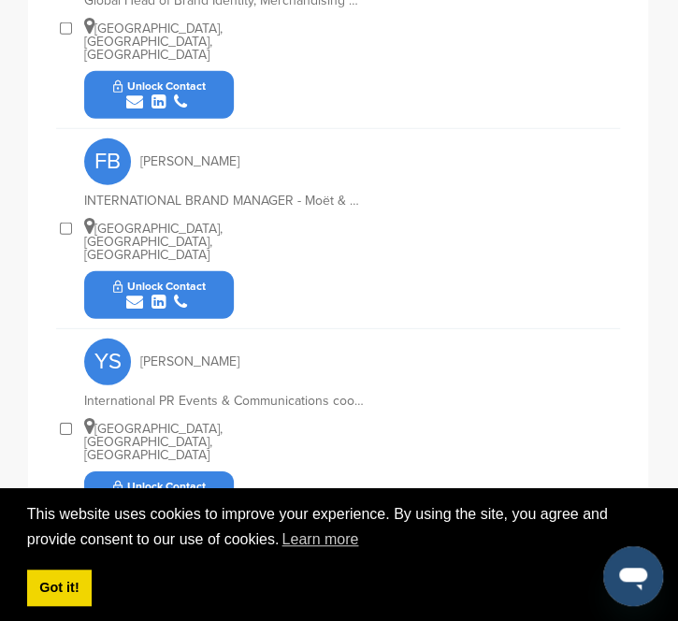
scroll to position [1398, 0]
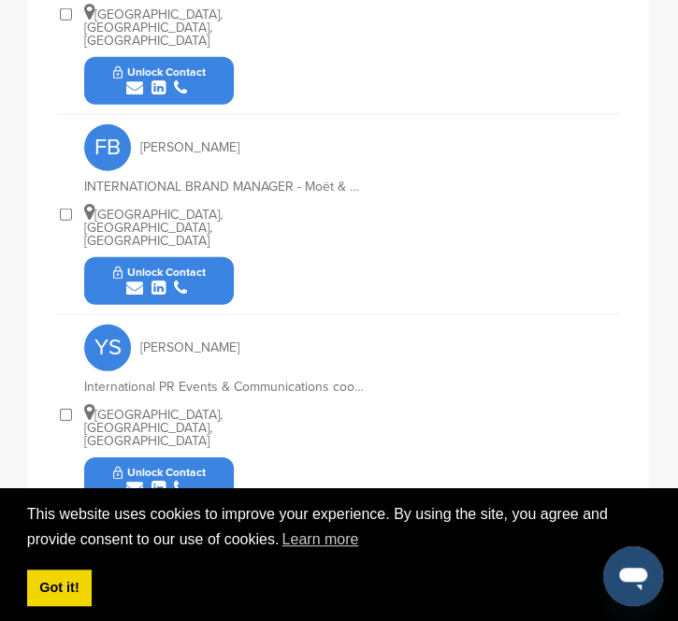
click at [181, 453] on button "Unlock Contact" at bounding box center [159, 481] width 137 height 56
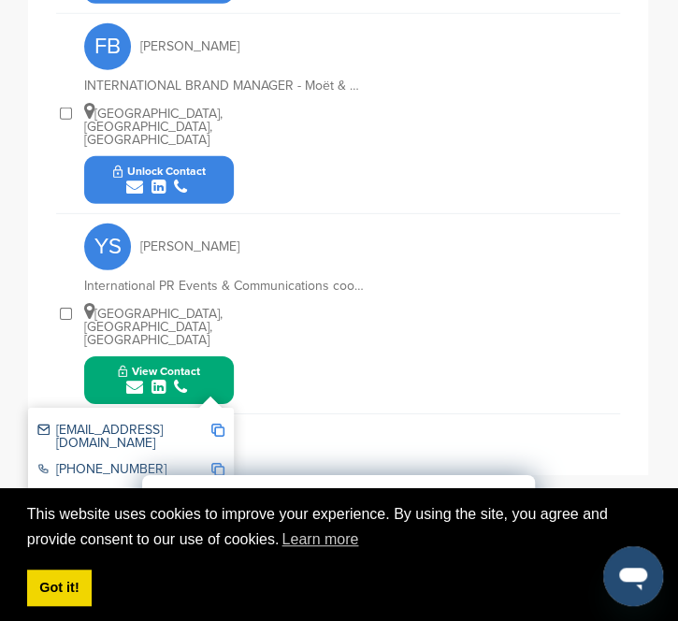
click at [219, 424] on img at bounding box center [217, 430] width 13 height 13
drag, startPoint x: 101, startPoint y: 419, endPoint x: 490, endPoint y: 323, distance: 400.8
click at [453, 323] on div "YS Yaelle Sebagh International PR Events & Communications coordinator Paris, Il…" at bounding box center [352, 313] width 536 height 199
drag, startPoint x: 91, startPoint y: 418, endPoint x: 428, endPoint y: 198, distance: 402.9
click at [428, 214] on div "YS Yaelle Sebagh International PR Events & Communications coordinator Paris, Il…" at bounding box center [352, 313] width 536 height 199
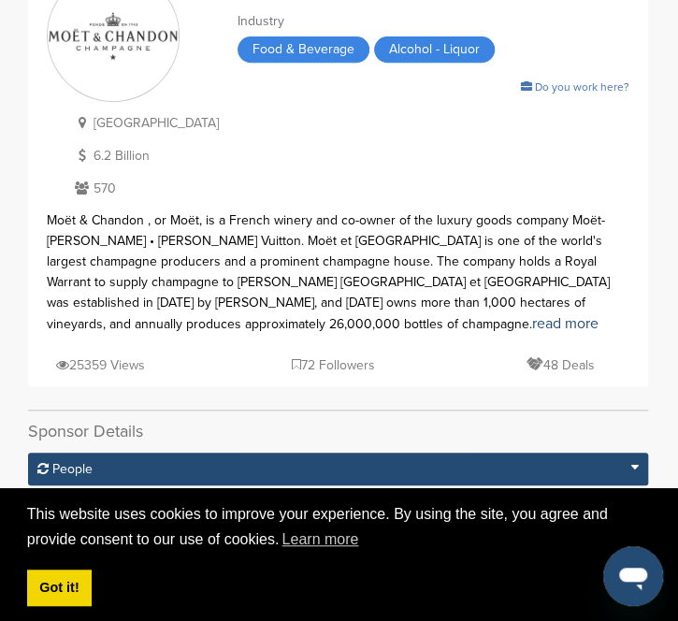
scroll to position [0, 0]
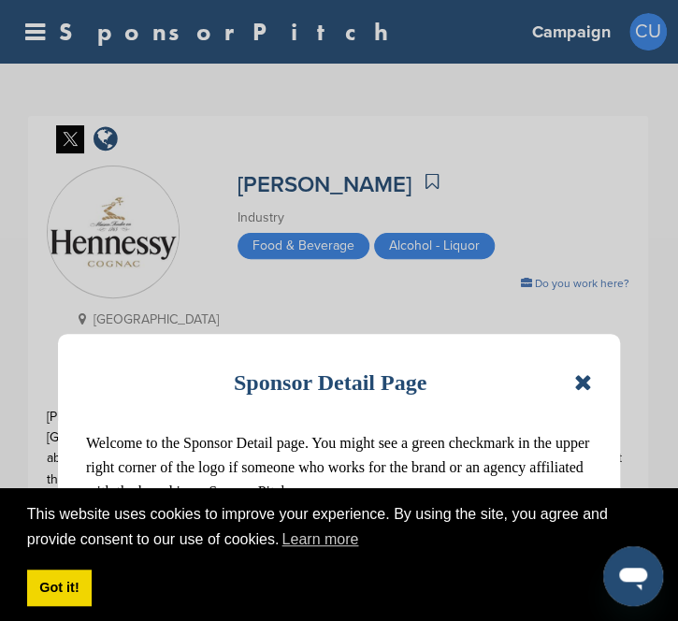
click at [582, 375] on icon at bounding box center [583, 382] width 18 height 22
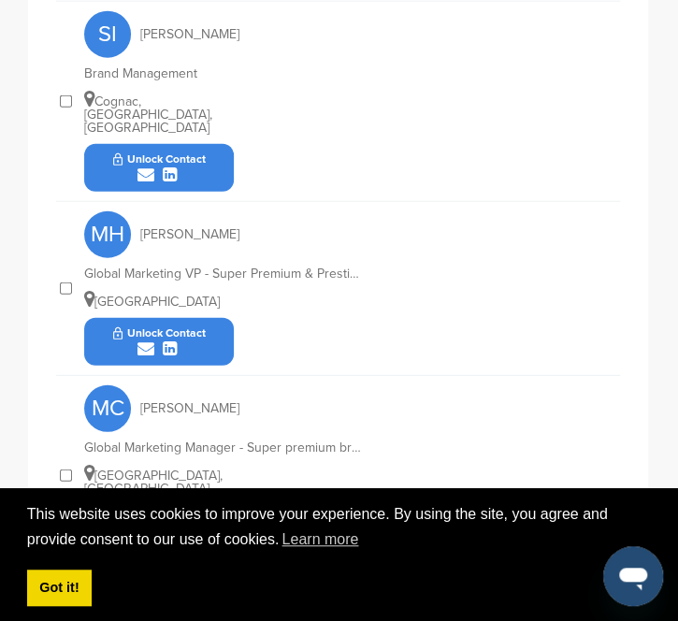
scroll to position [1306, 0]
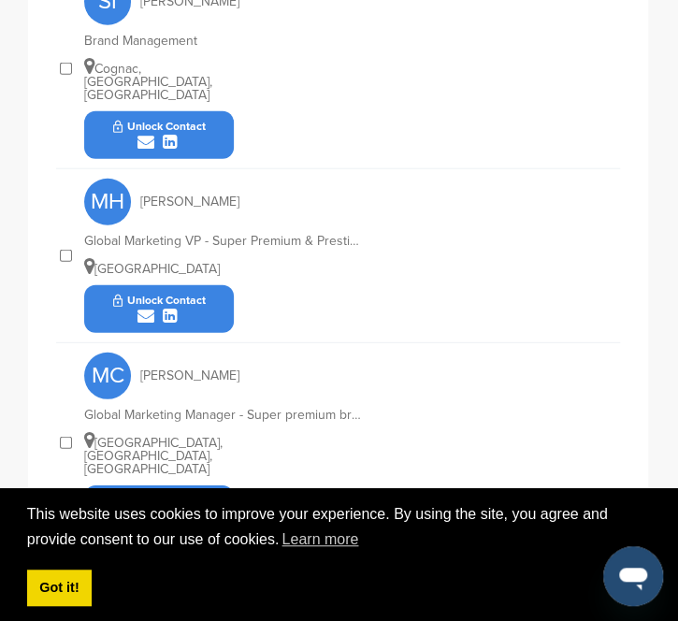
click at [170, 494] on span "Unlock Contact" at bounding box center [159, 500] width 93 height 13
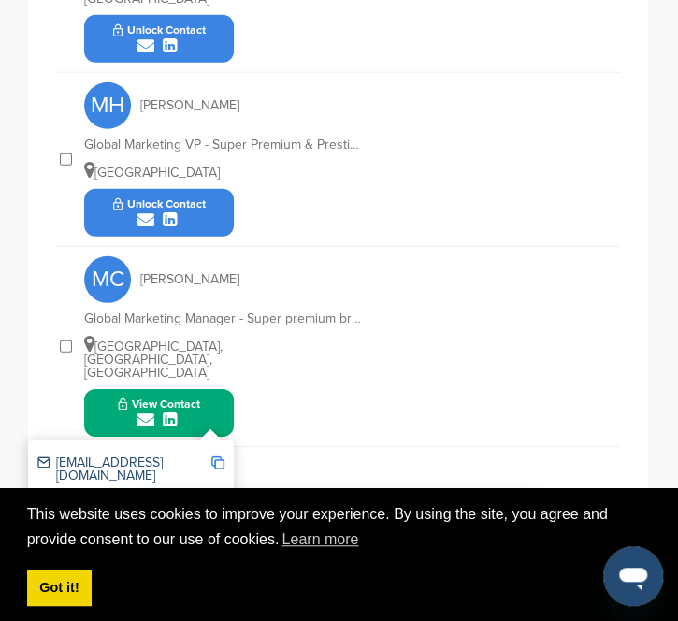
click at [218, 456] on img at bounding box center [217, 462] width 13 height 13
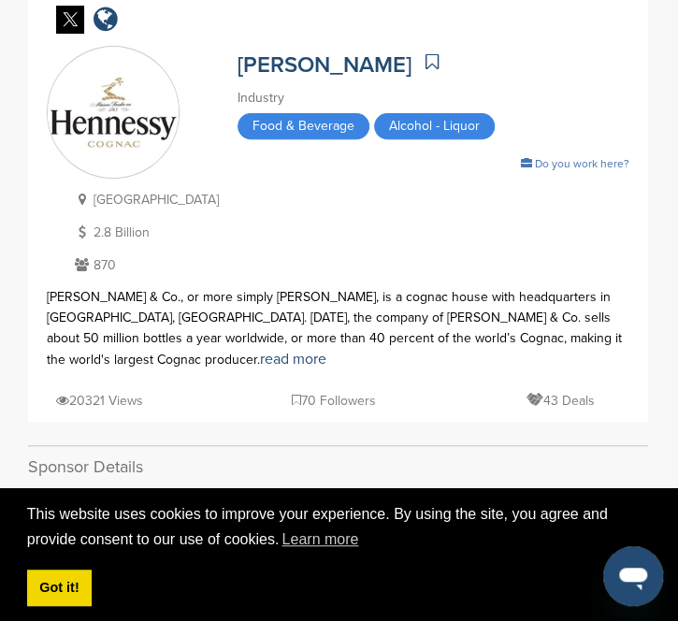
scroll to position [0, 0]
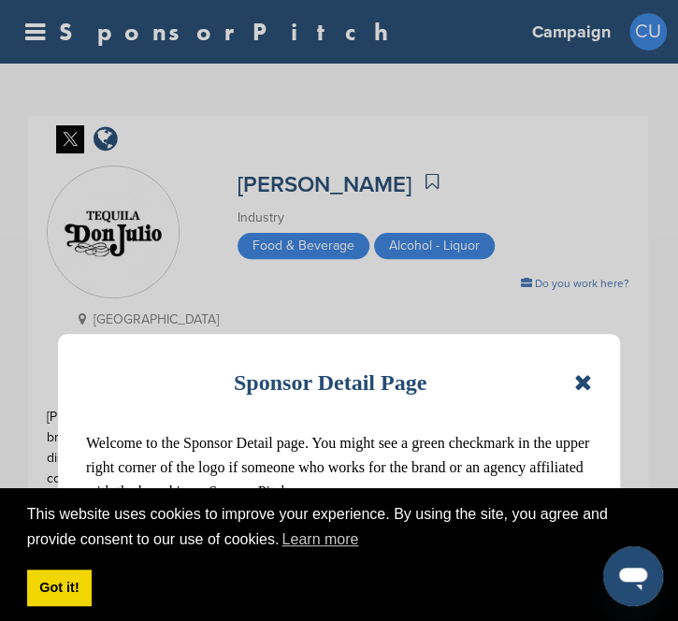
click at [584, 377] on icon at bounding box center [583, 382] width 18 height 22
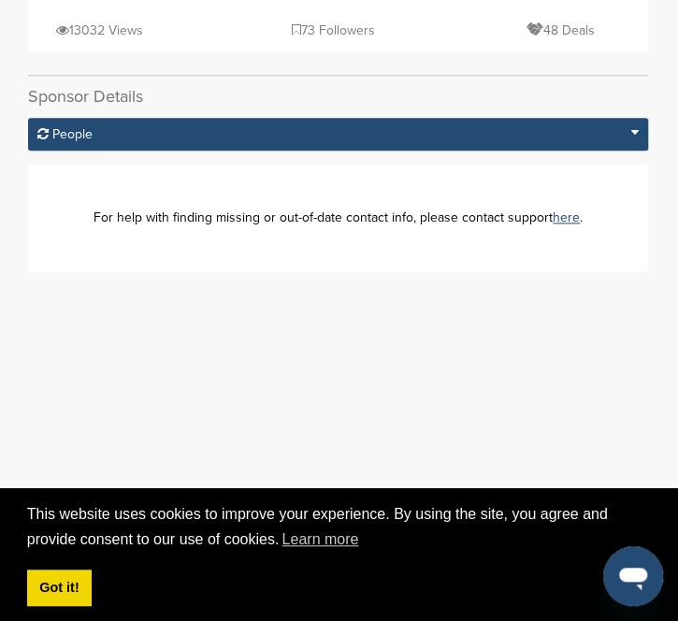
scroll to position [552, 0]
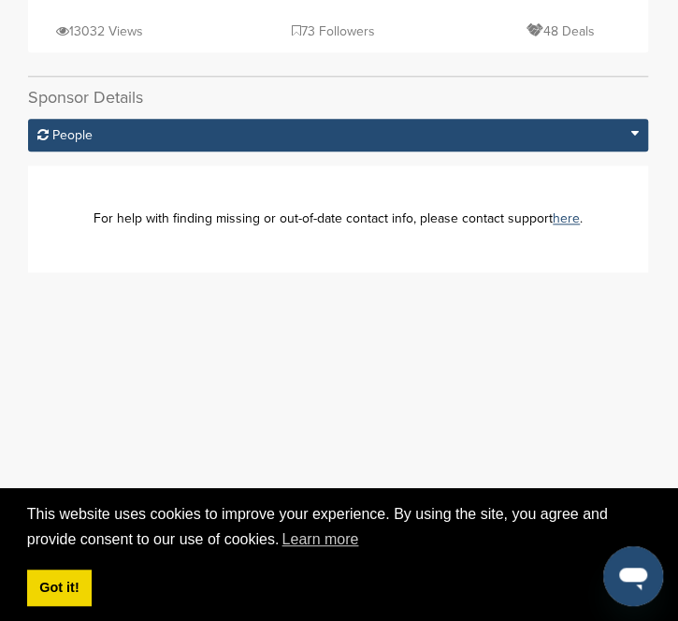
click at [60, 127] on span "People" at bounding box center [72, 135] width 40 height 16
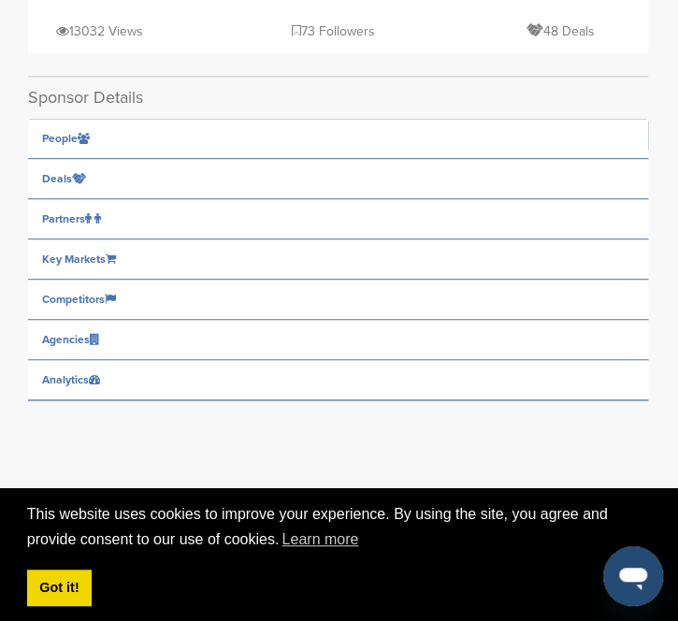
click at [82, 133] on icon at bounding box center [84, 138] width 12 height 11
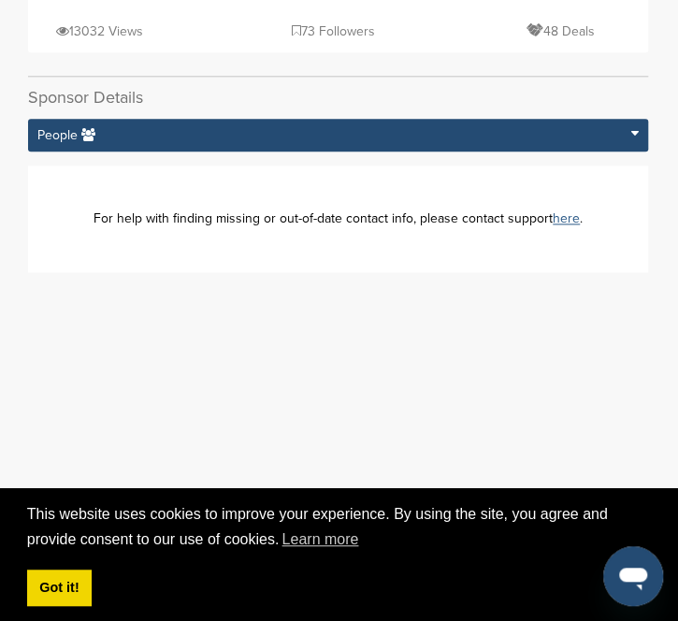
click at [558, 210] on link "here" at bounding box center [566, 218] width 27 height 16
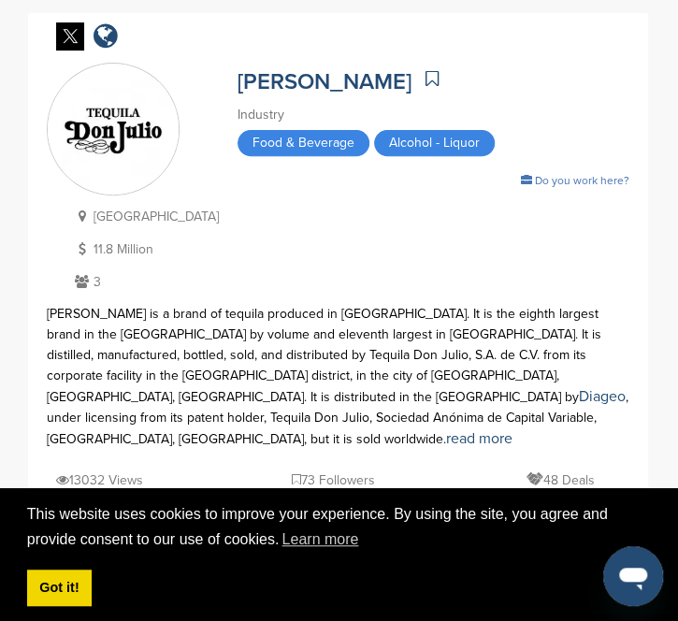
scroll to position [0, 0]
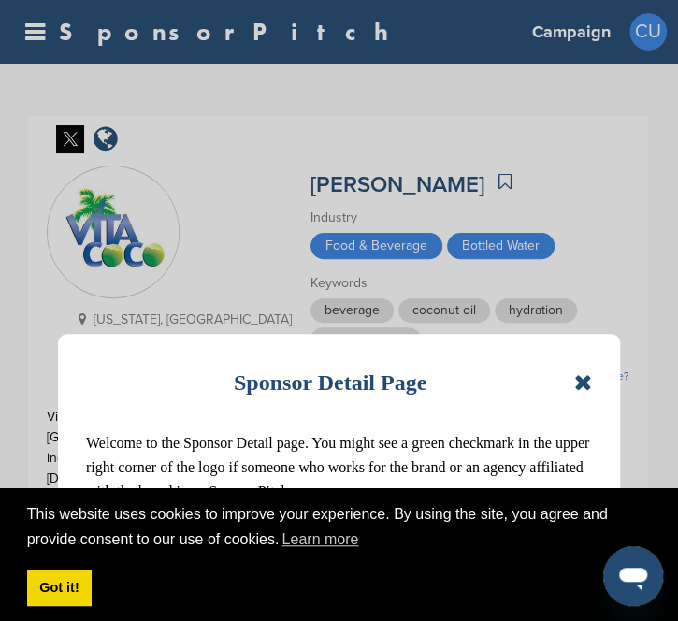
click at [583, 371] on icon at bounding box center [583, 382] width 18 height 22
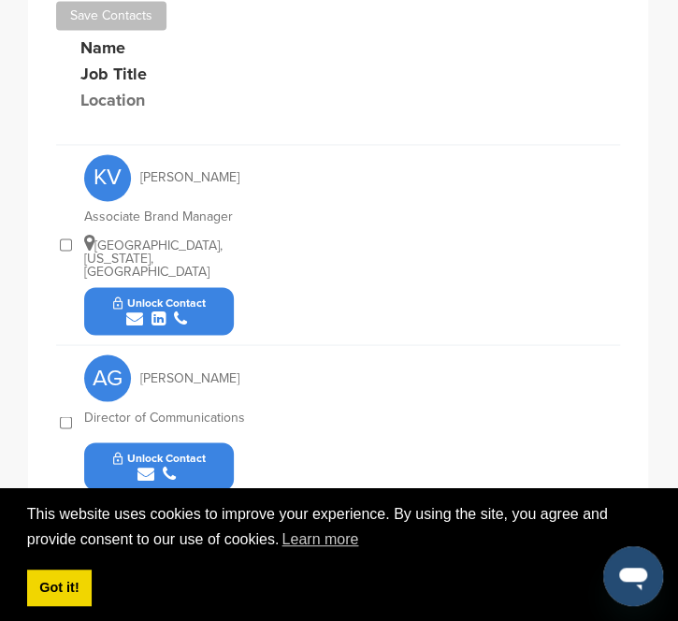
scroll to position [769, 0]
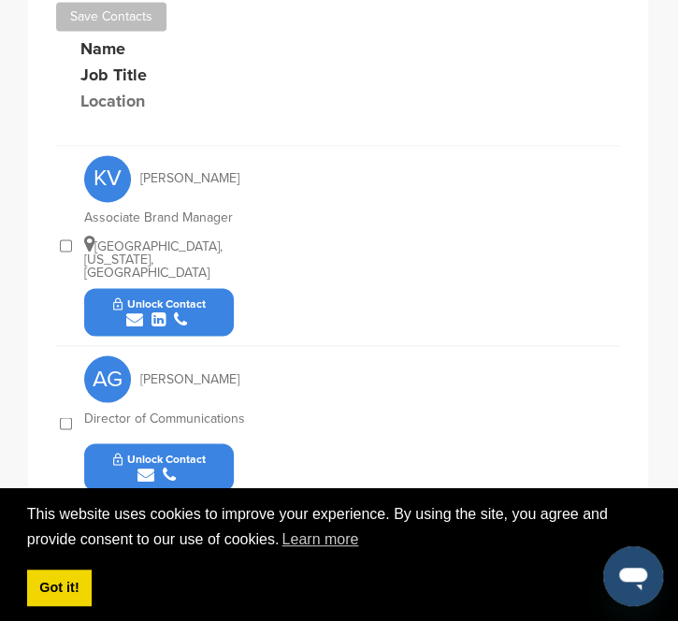
click at [173, 296] on span "Unlock Contact" at bounding box center [159, 302] width 93 height 13
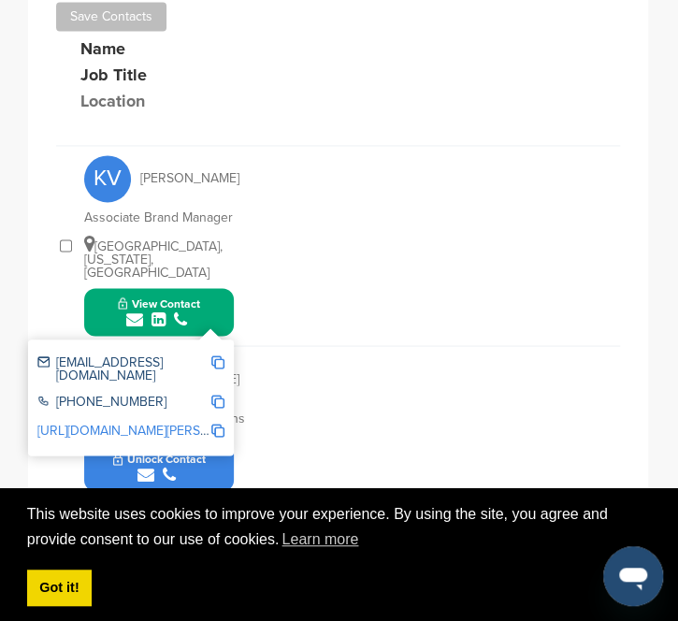
click at [219, 355] on img at bounding box center [217, 361] width 13 height 13
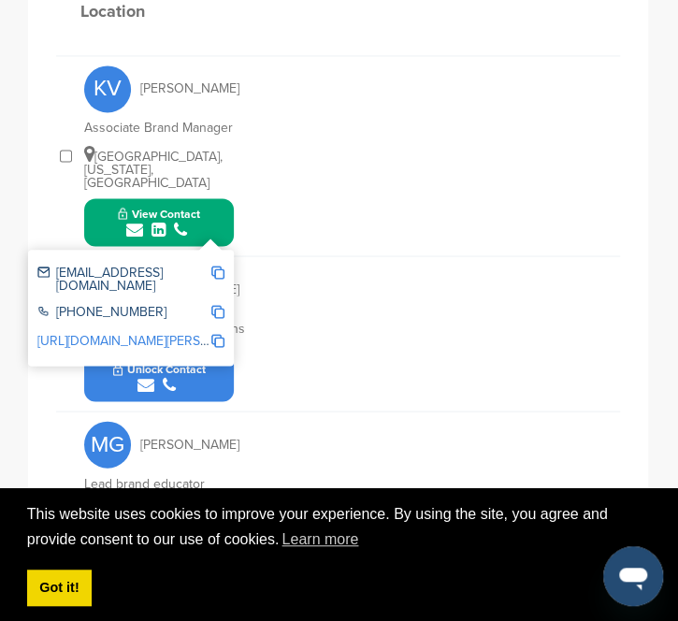
scroll to position [878, 0]
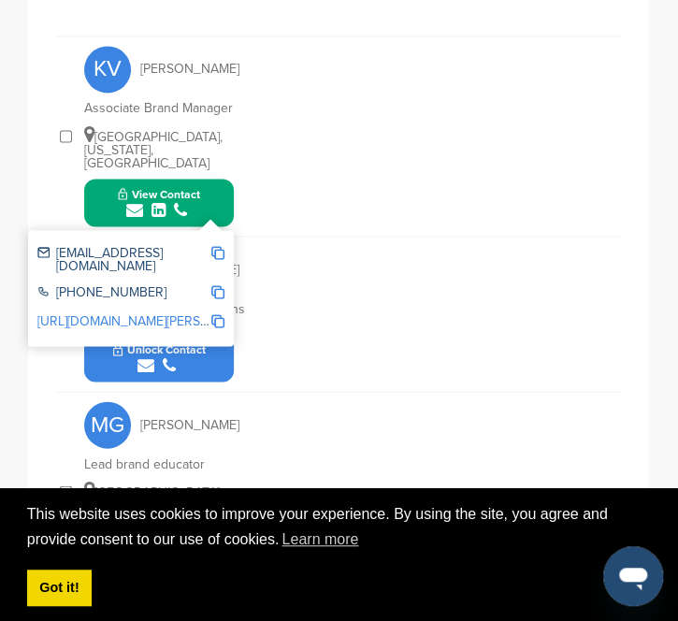
click at [279, 313] on div "AG Arthur Gallego Director of Communications Unlock Contact" at bounding box center [352, 314] width 536 height 154
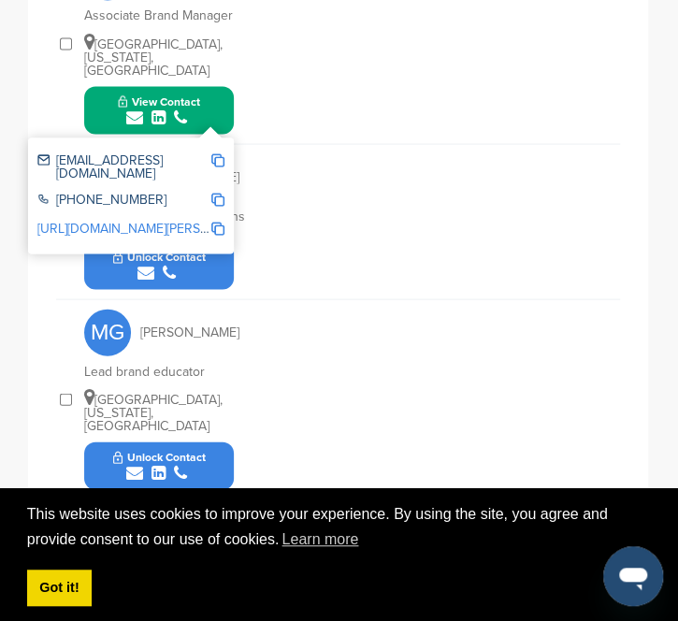
scroll to position [936, 0]
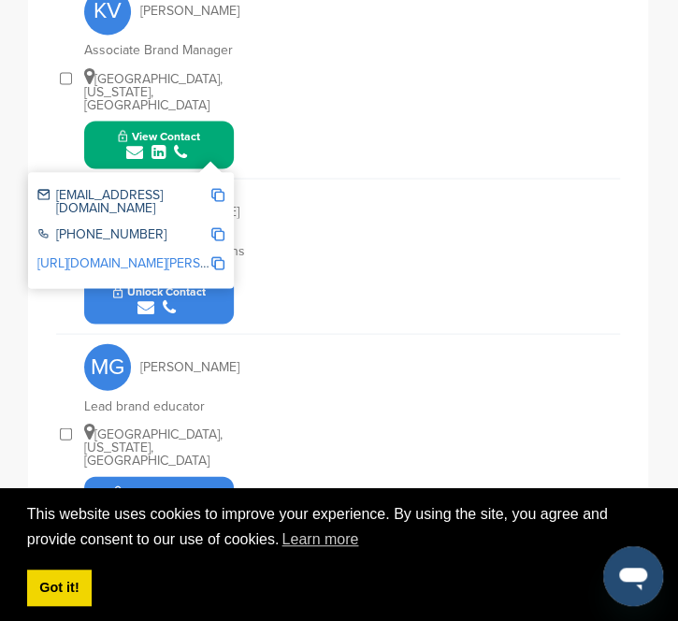
click at [176, 298] on div "submit" at bounding box center [159, 307] width 93 height 18
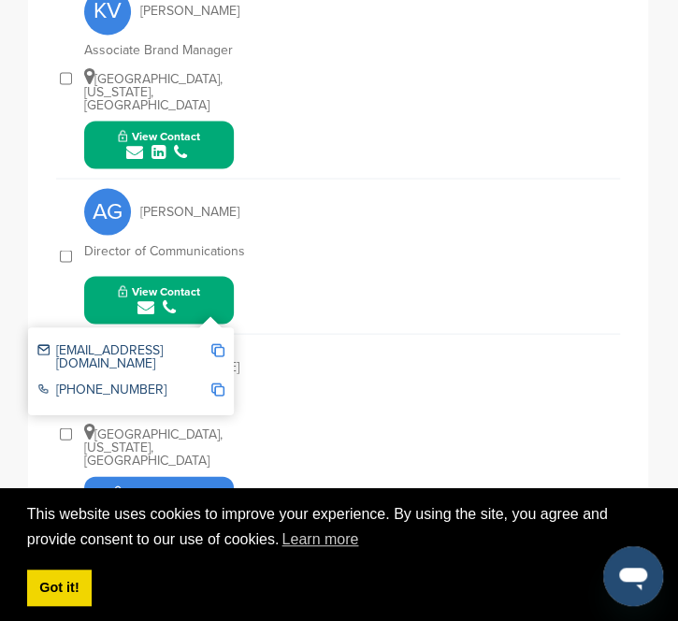
click at [223, 343] on img at bounding box center [217, 349] width 13 height 13
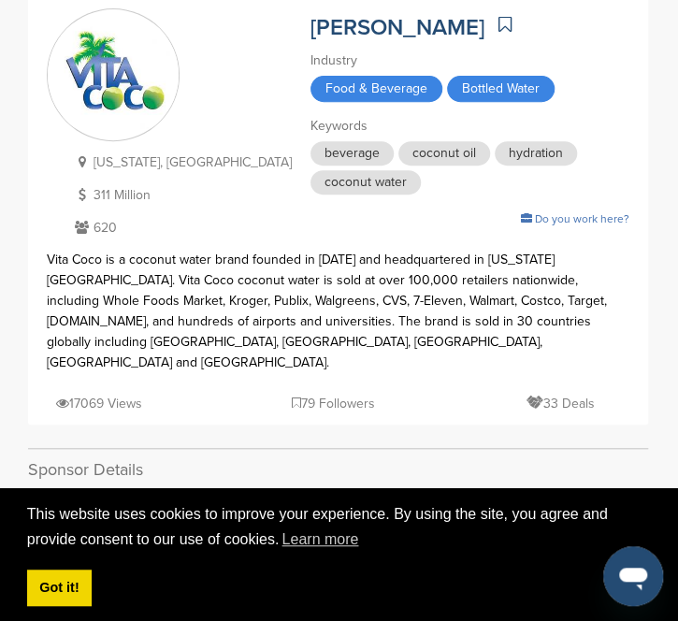
scroll to position [0, 0]
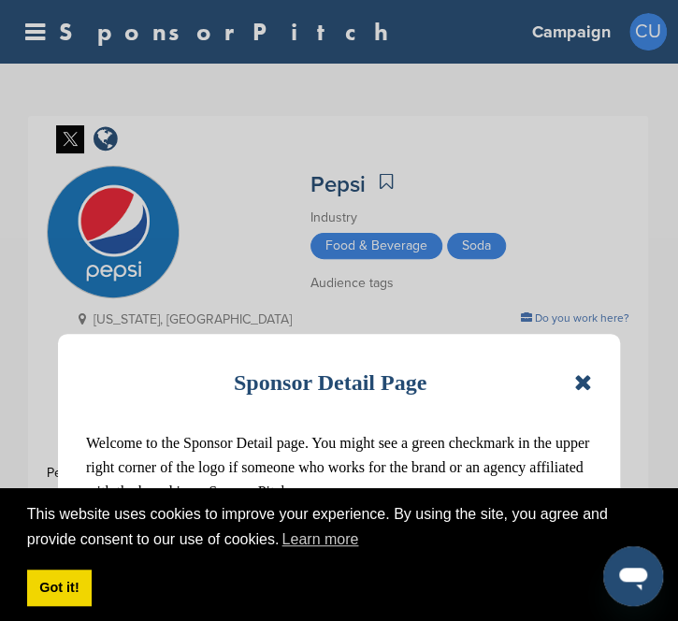
click at [578, 377] on icon at bounding box center [583, 382] width 18 height 22
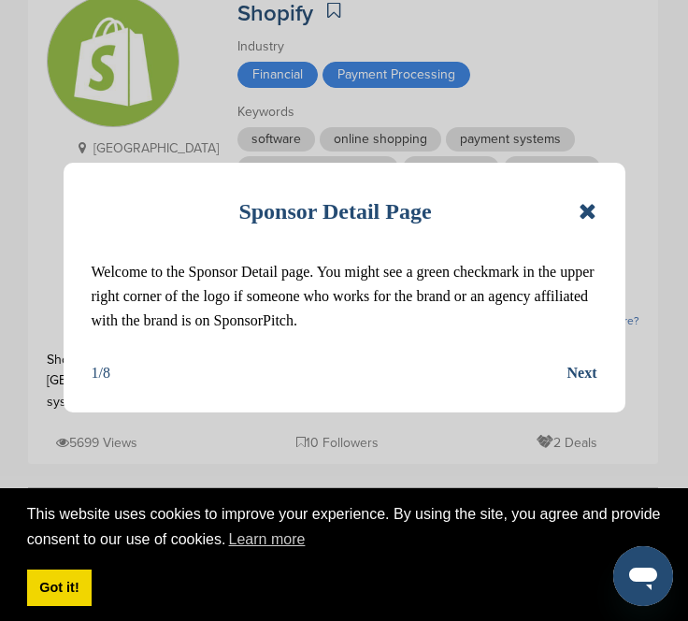
scroll to position [172, 0]
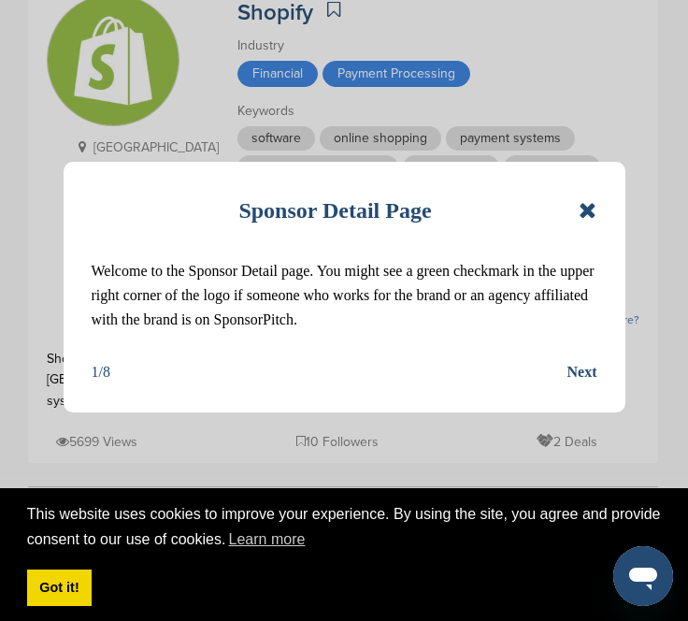
click at [565, 218] on div "Sponsor Detail Page" at bounding box center [345, 210] width 506 height 41
click at [580, 212] on icon at bounding box center [588, 210] width 18 height 22
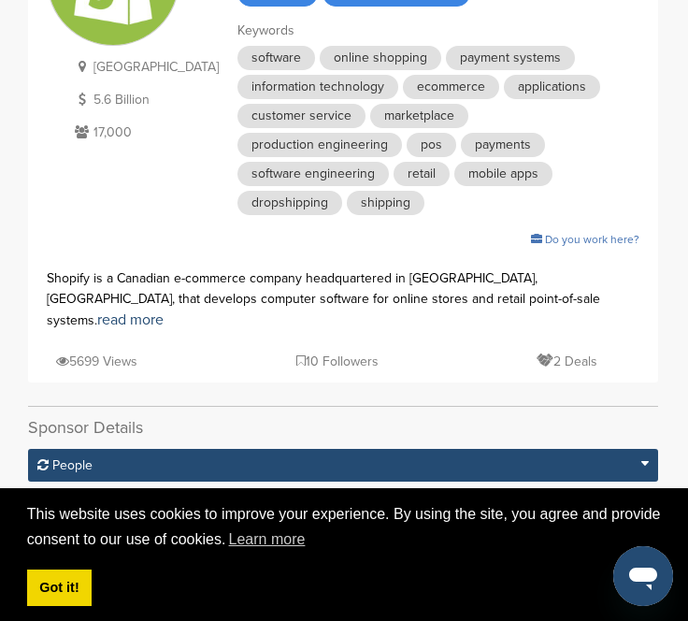
scroll to position [0, 0]
